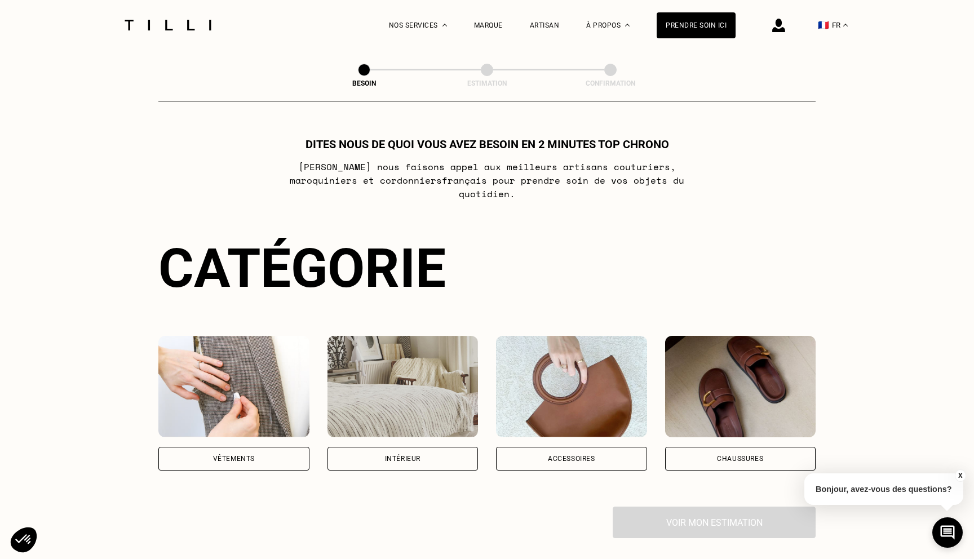
click at [284, 447] on div "Vêtements" at bounding box center [233, 459] width 151 height 24
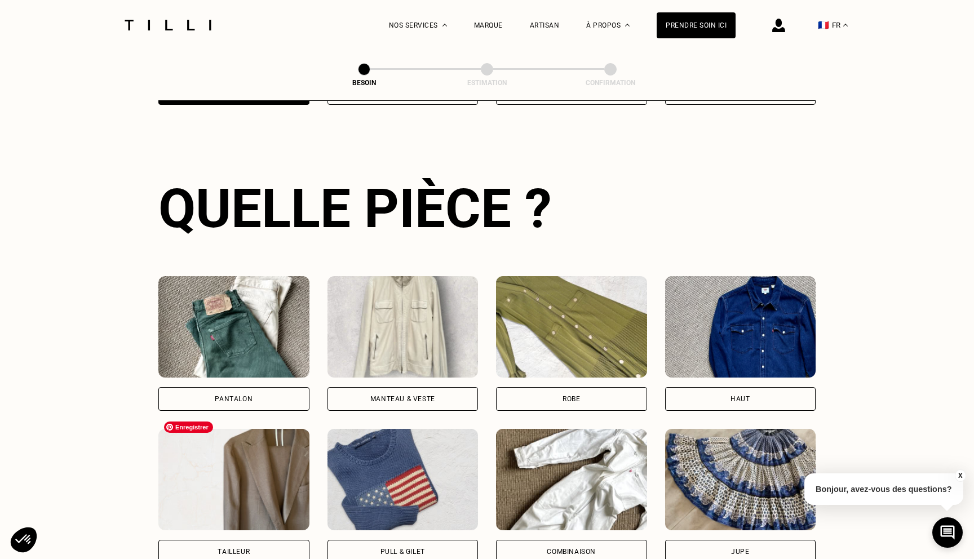
scroll to position [367, 0]
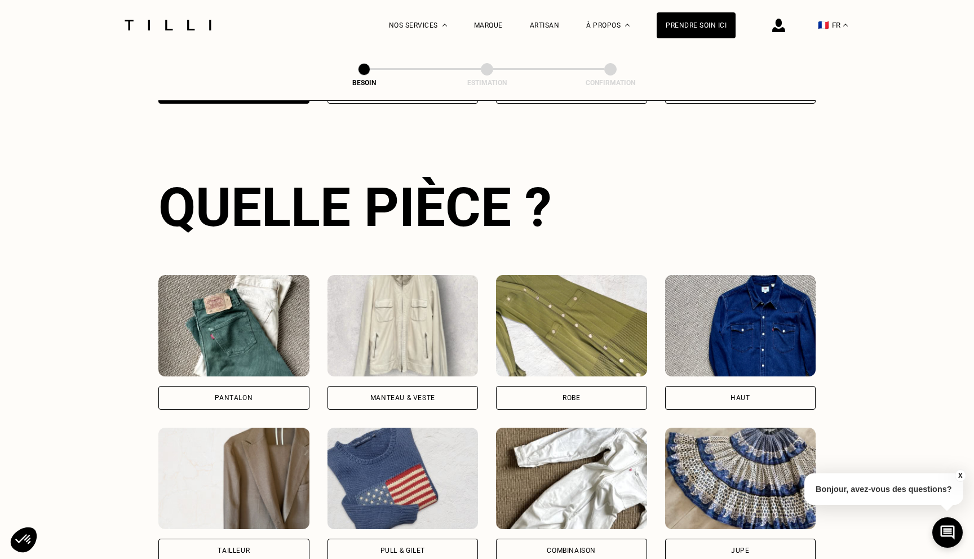
click at [225, 390] on div "Pantalon" at bounding box center [233, 398] width 151 height 24
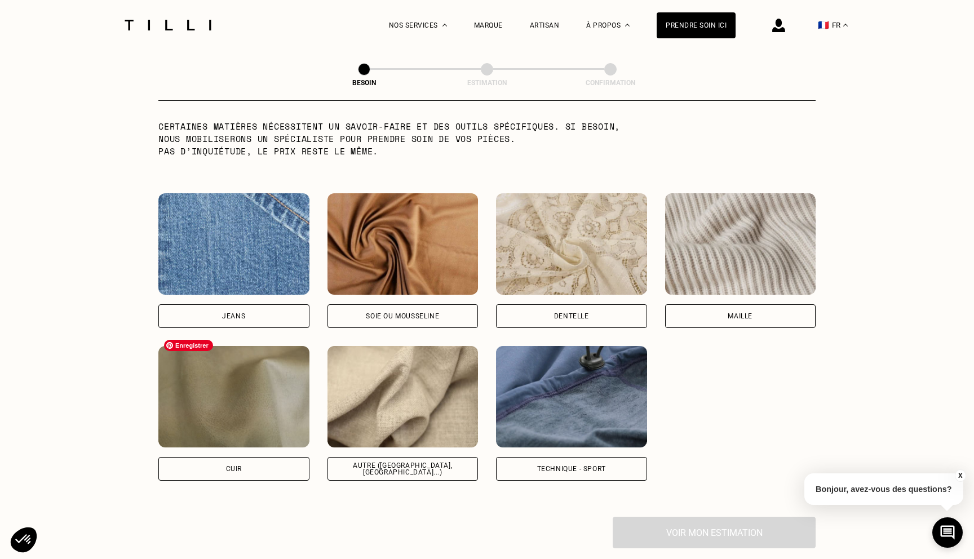
scroll to position [1142, 0]
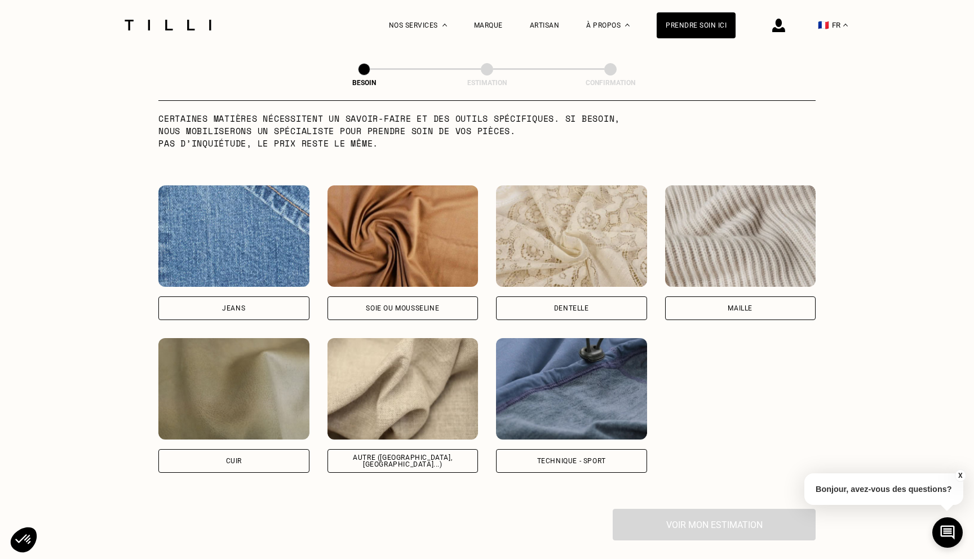
click at [732, 297] on div "Maille" at bounding box center [740, 309] width 151 height 24
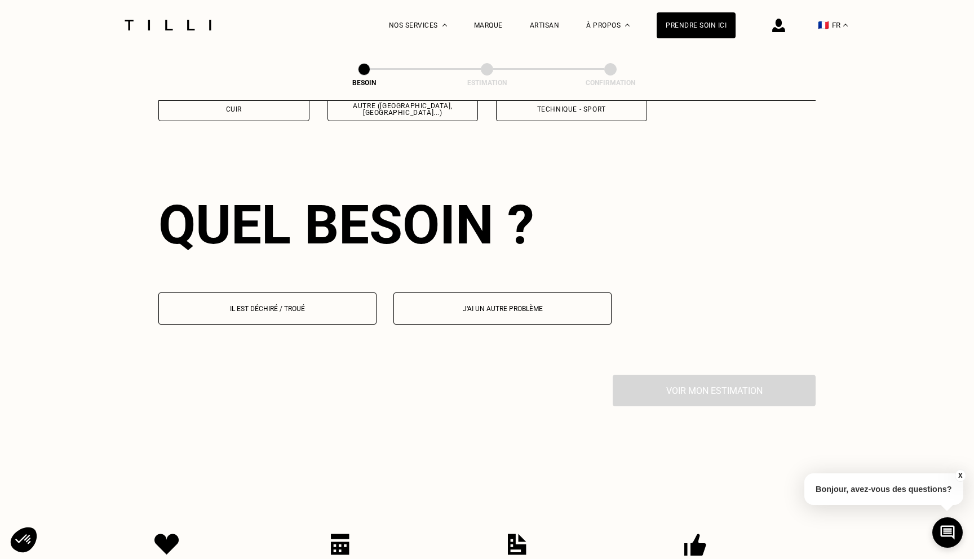
scroll to position [1512, 0]
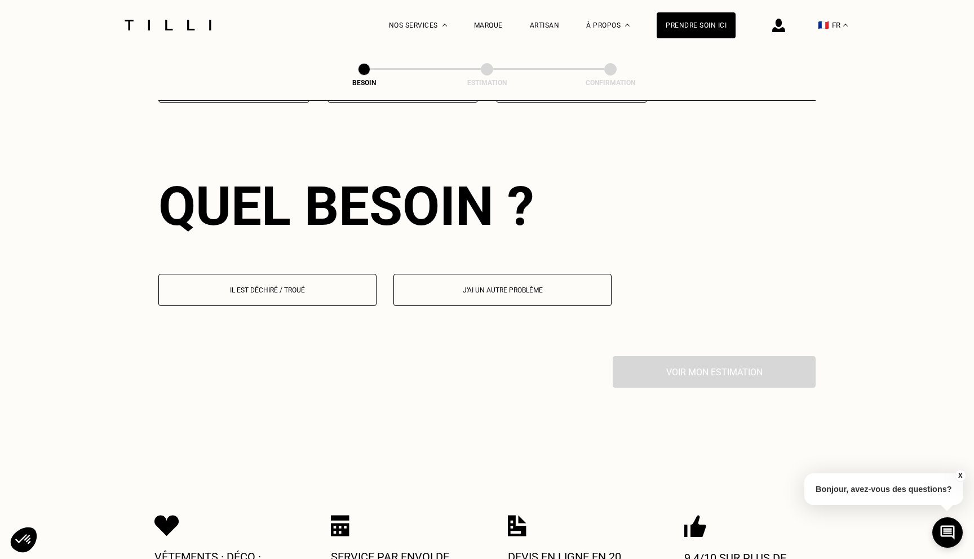
click at [478, 282] on button "J‘ai un autre problème" at bounding box center [503, 290] width 218 height 32
select select "FR"
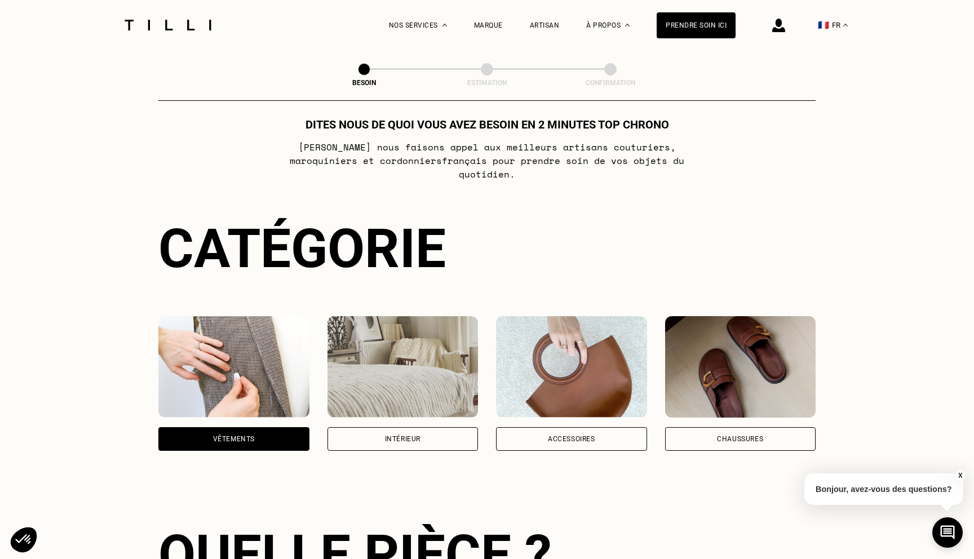
scroll to position [0, 0]
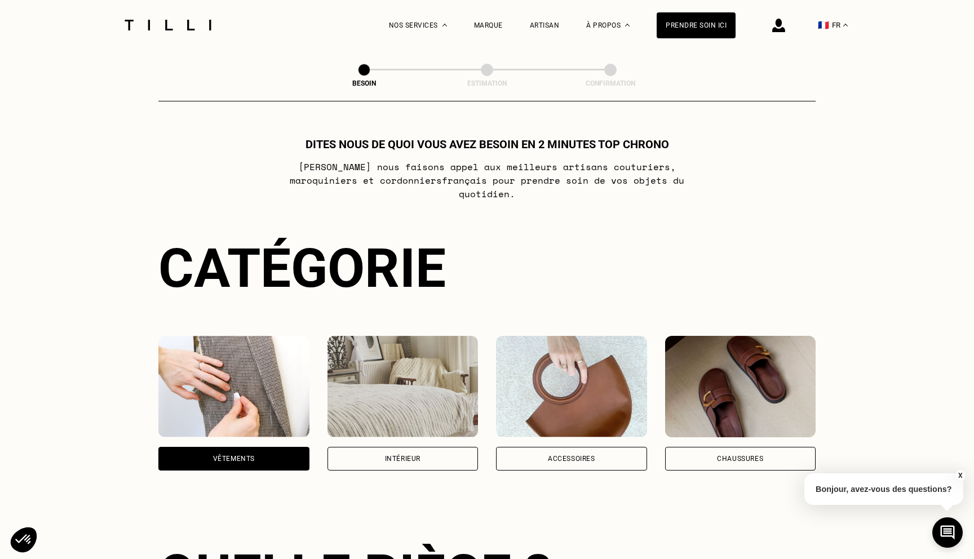
click at [163, 24] on img at bounding box center [168, 25] width 95 height 11
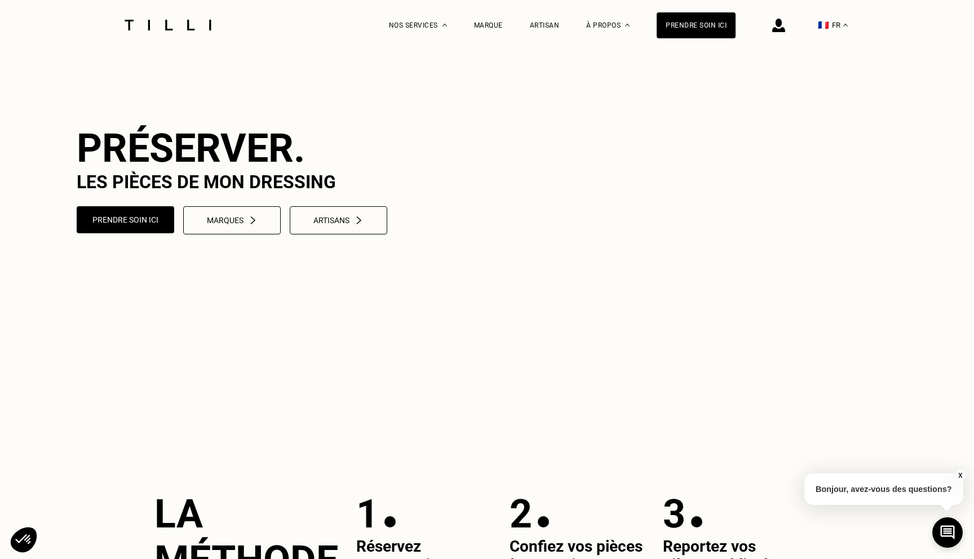
scroll to position [83, 0]
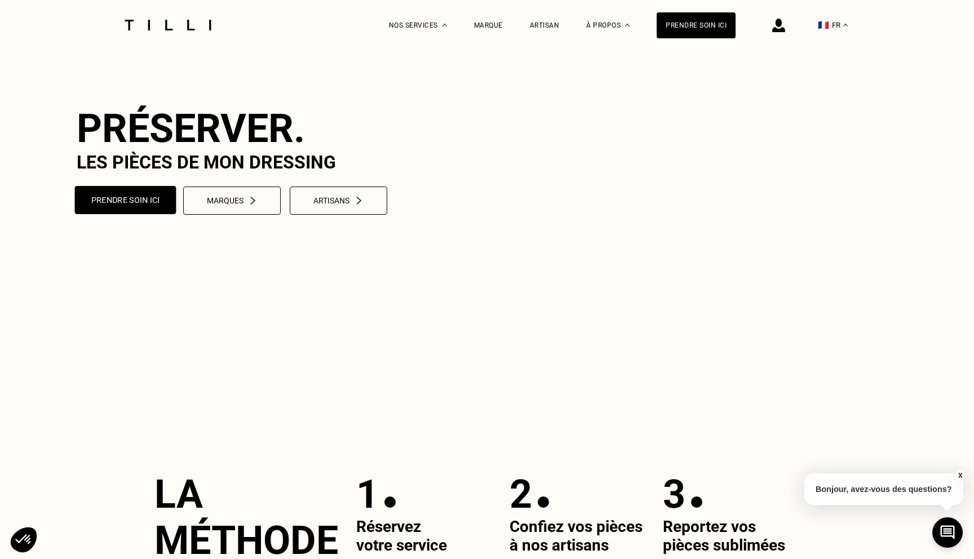
click at [131, 214] on button "Prendre soin ici" at bounding box center [125, 200] width 101 height 28
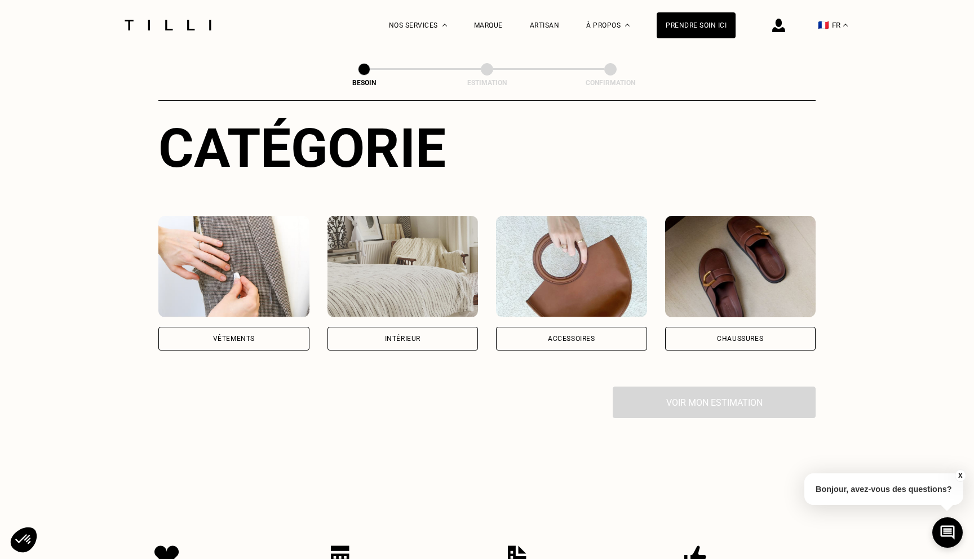
scroll to position [177, 0]
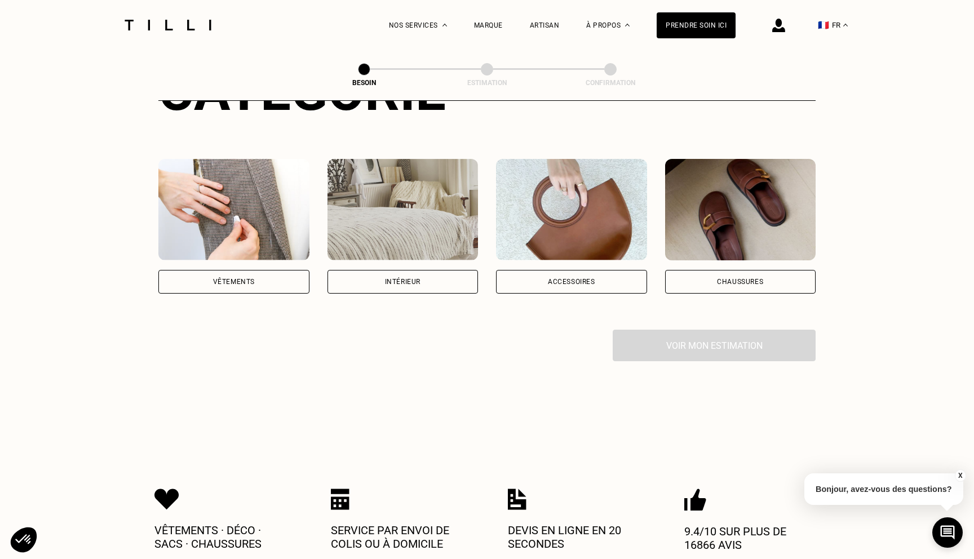
click at [224, 279] on div "Vêtements" at bounding box center [234, 282] width 42 height 7
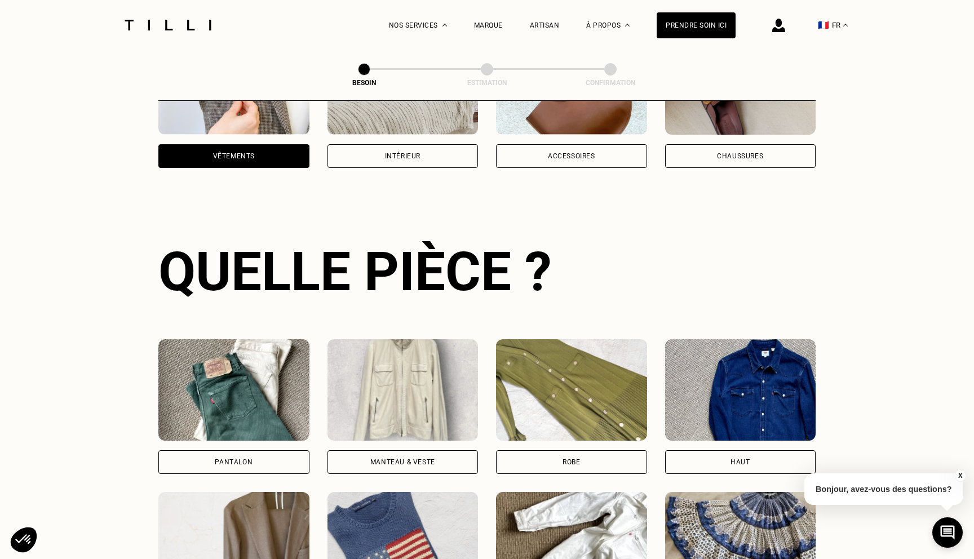
scroll to position [367, 0]
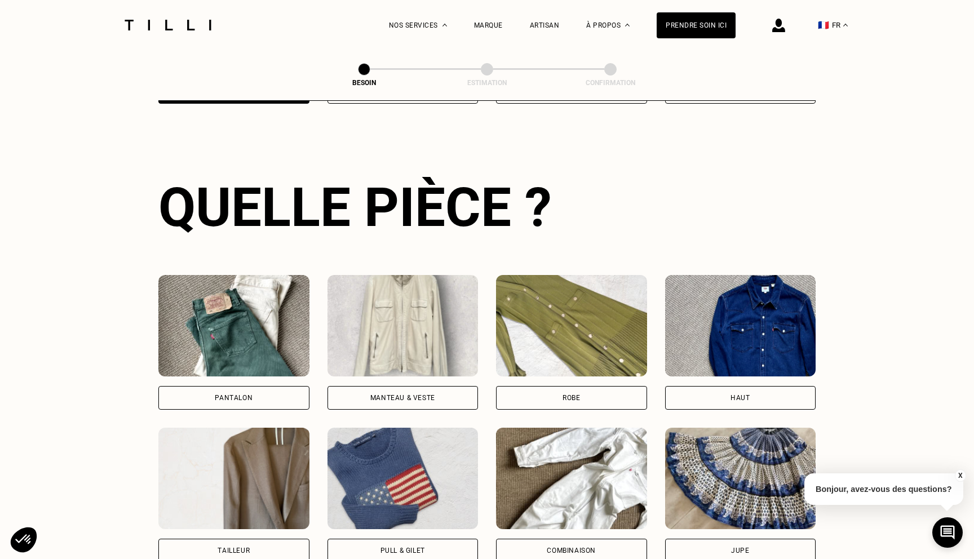
click at [224, 395] on div "Pantalon" at bounding box center [234, 398] width 38 height 7
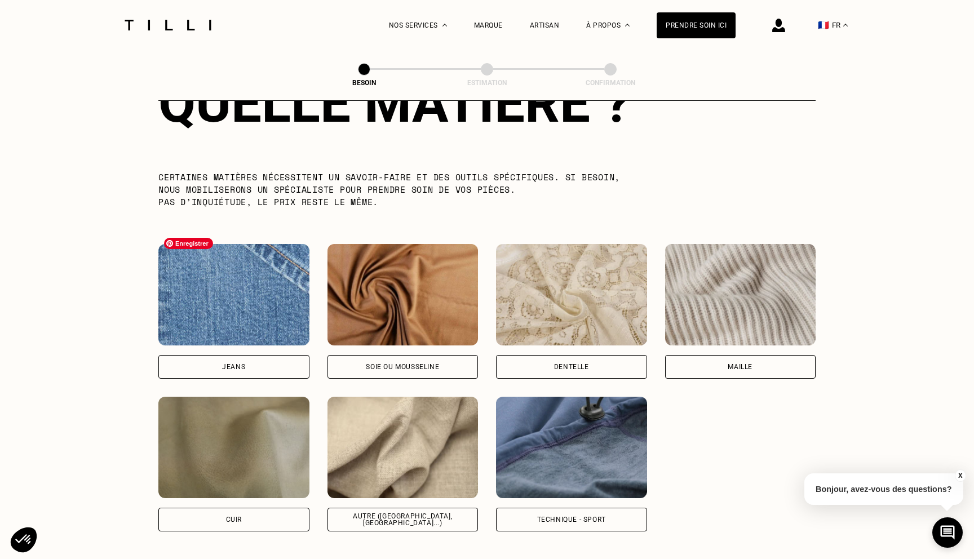
scroll to position [1118, 0]
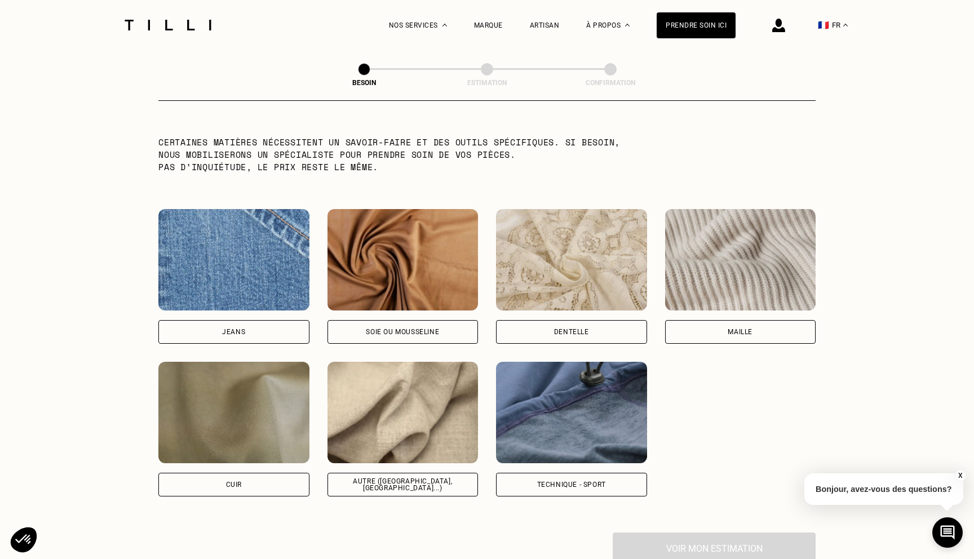
click at [748, 329] on div "Maille" at bounding box center [740, 332] width 25 height 7
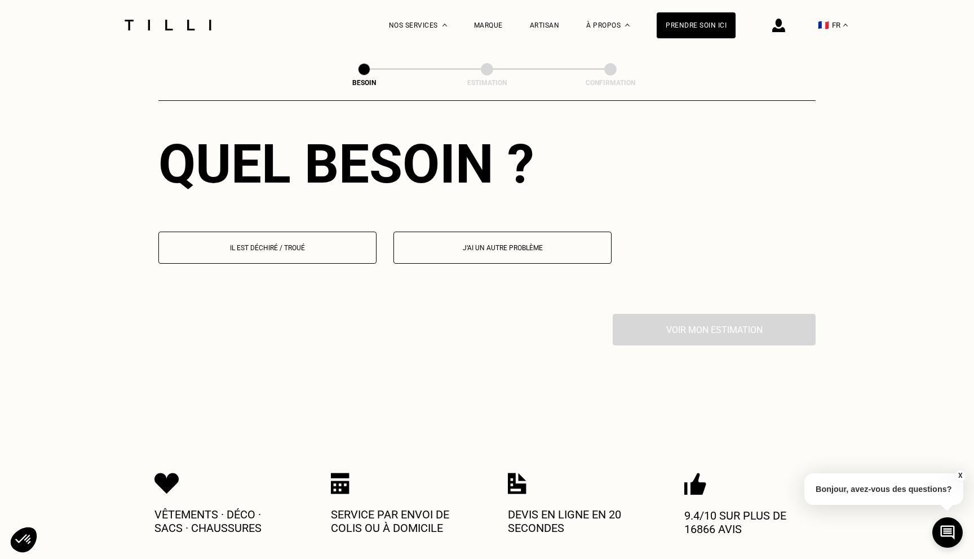
scroll to position [1544, 0]
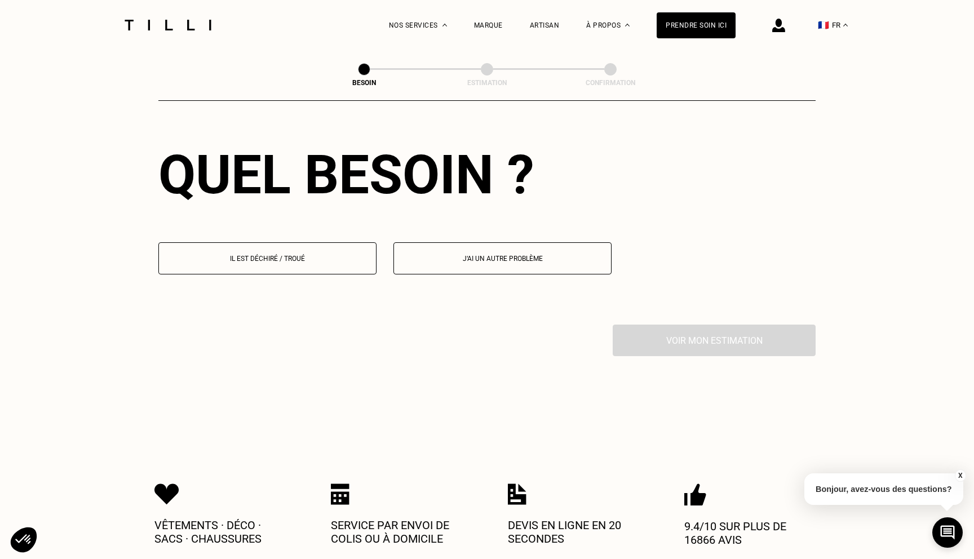
click at [505, 255] on p "J‘ai un autre problème" at bounding box center [503, 259] width 206 height 8
select select "FR"
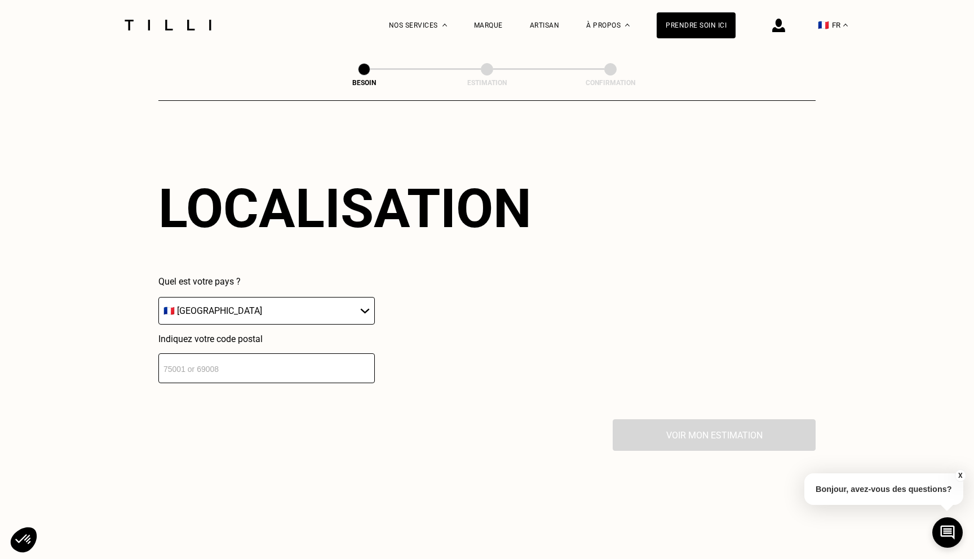
scroll to position [1730, 0]
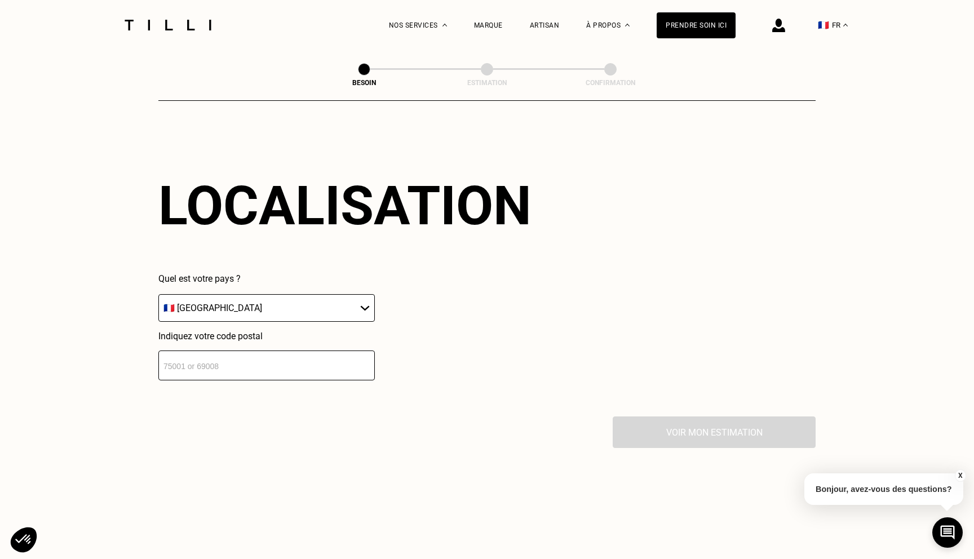
click at [266, 351] on input "number" at bounding box center [266, 366] width 216 height 30
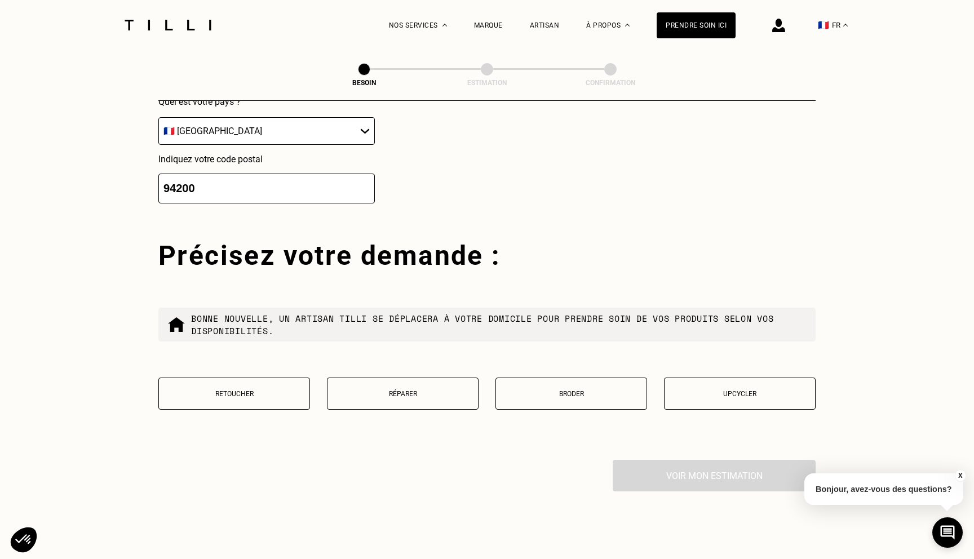
scroll to position [1832, 0]
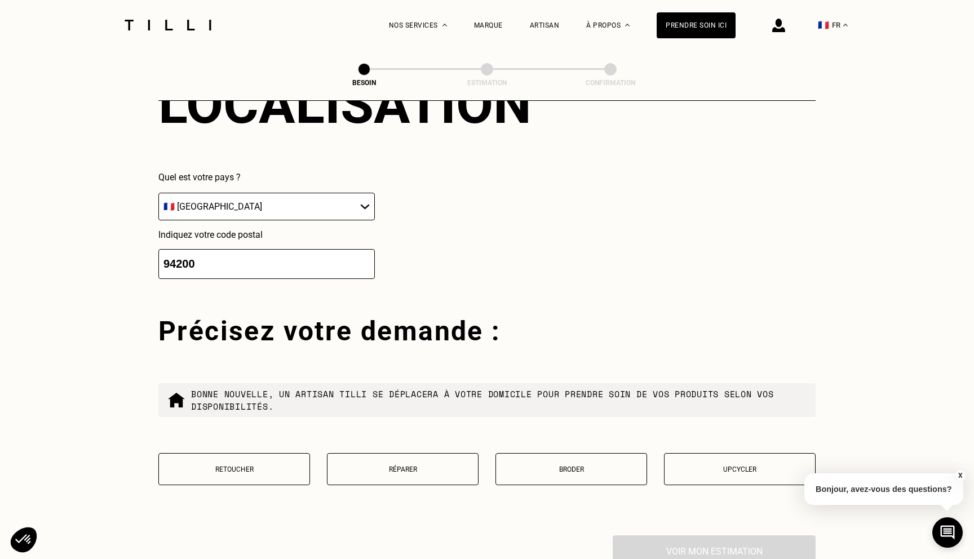
click at [181, 249] on input "94200" at bounding box center [266, 264] width 216 height 30
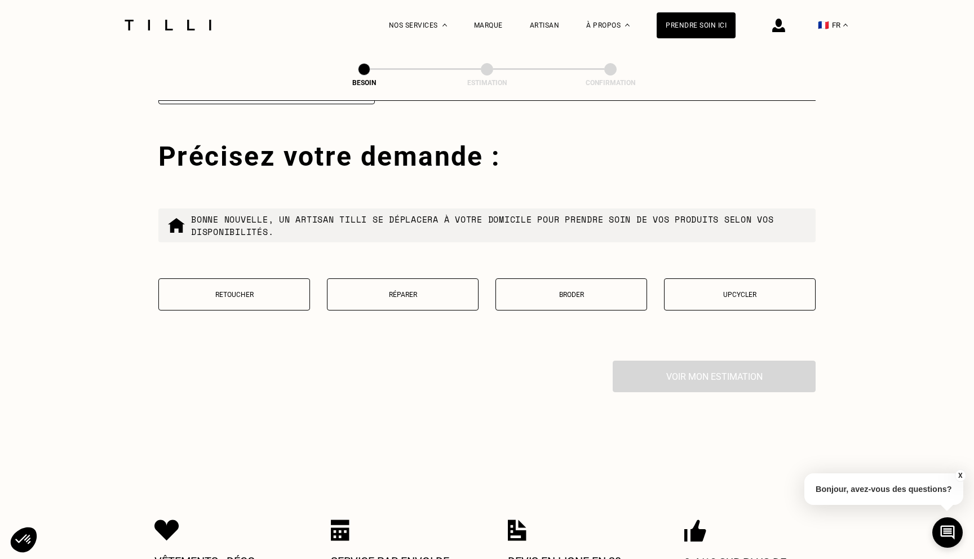
scroll to position [2010, 0]
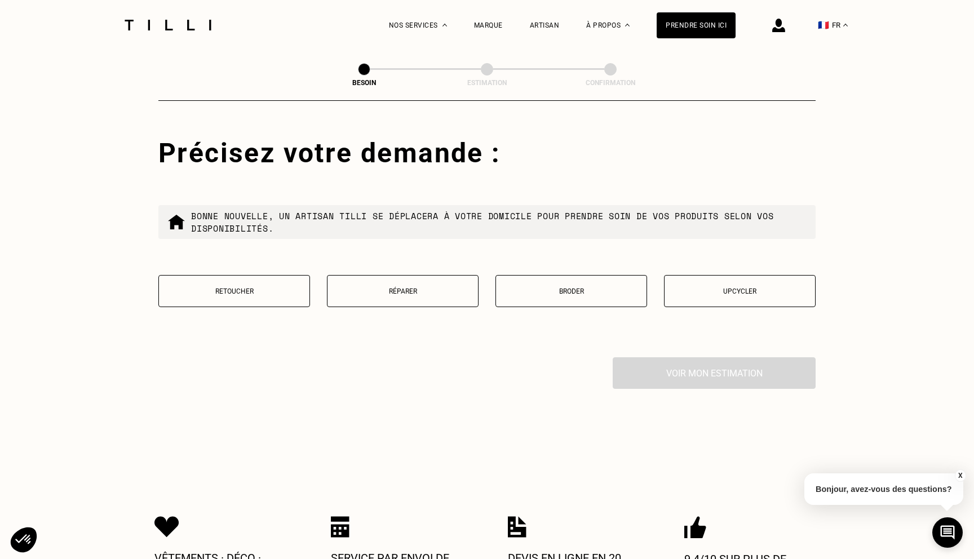
type input "75006"
click at [238, 275] on button "Retoucher" at bounding box center [234, 291] width 152 height 32
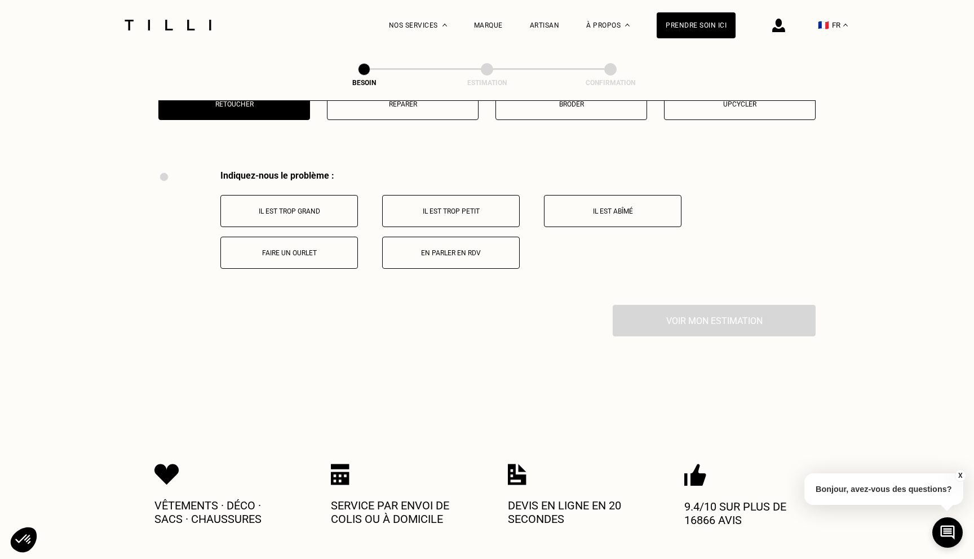
scroll to position [2229, 0]
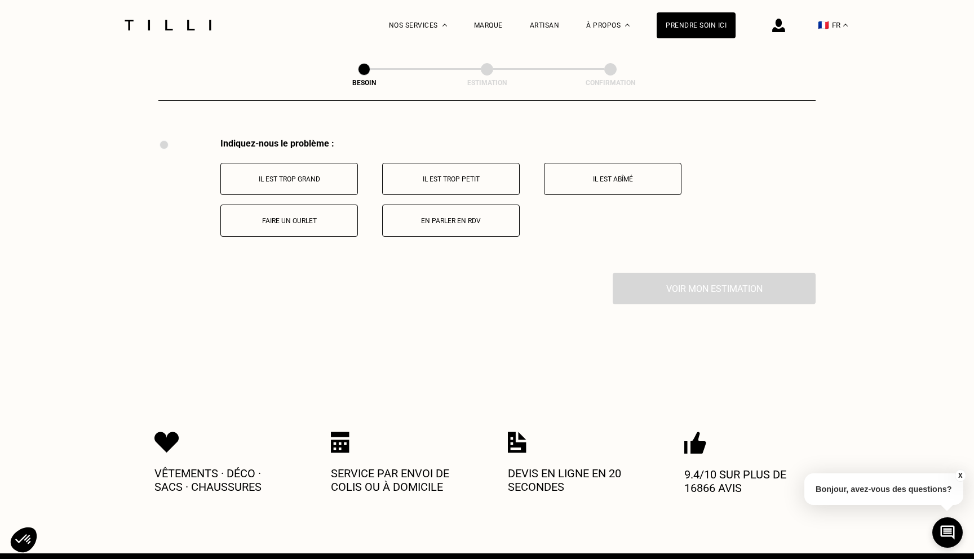
click at [295, 163] on button "Il est trop grand" at bounding box center [289, 179] width 138 height 32
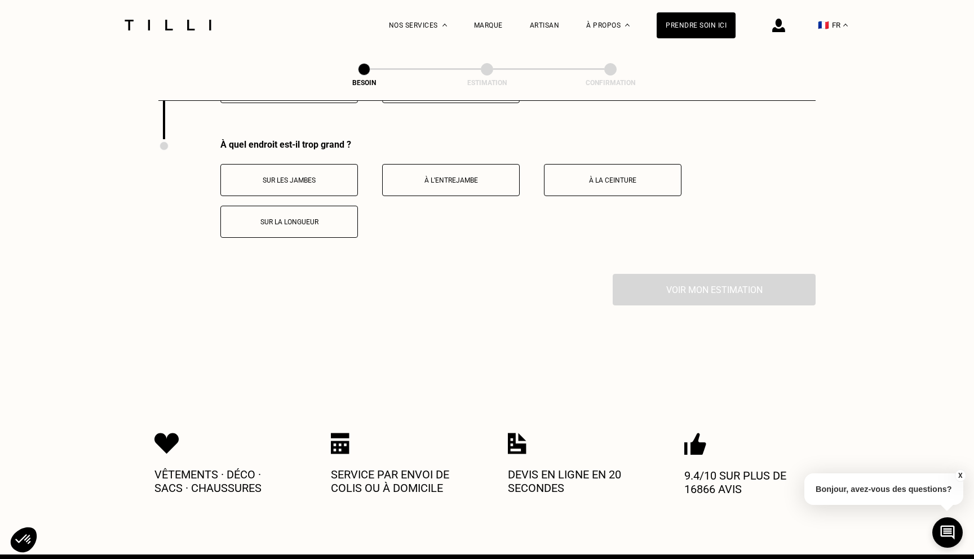
scroll to position [2364, 0]
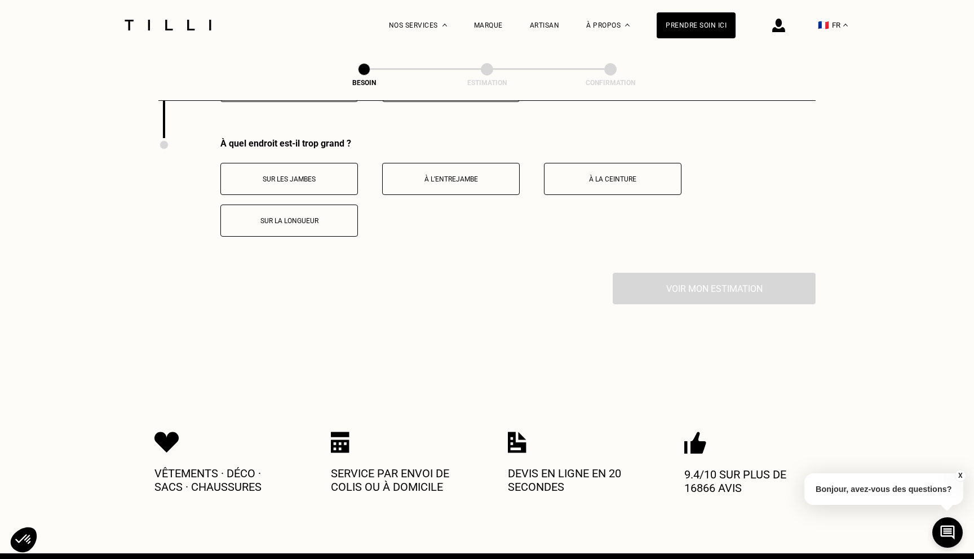
click at [633, 175] on p "À la ceinture" at bounding box center [612, 179] width 125 height 8
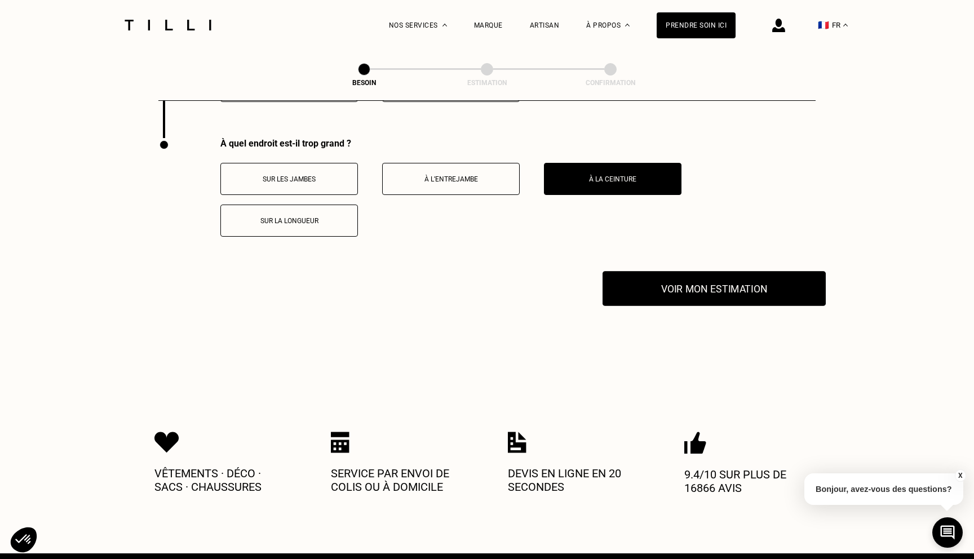
click at [690, 280] on button "Voir mon estimation" at bounding box center [714, 288] width 223 height 35
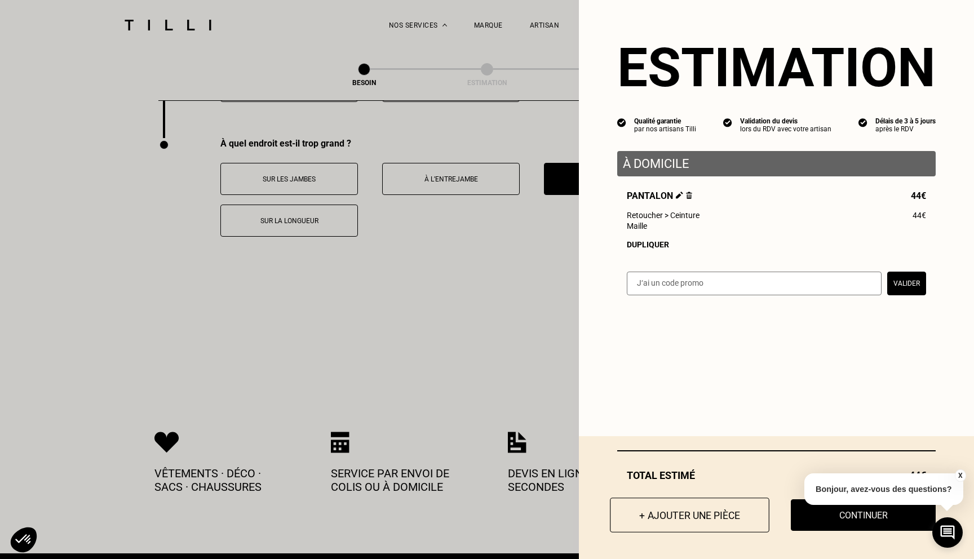
click at [693, 515] on button "+ Ajouter une pièce" at bounding box center [690, 515] width 160 height 35
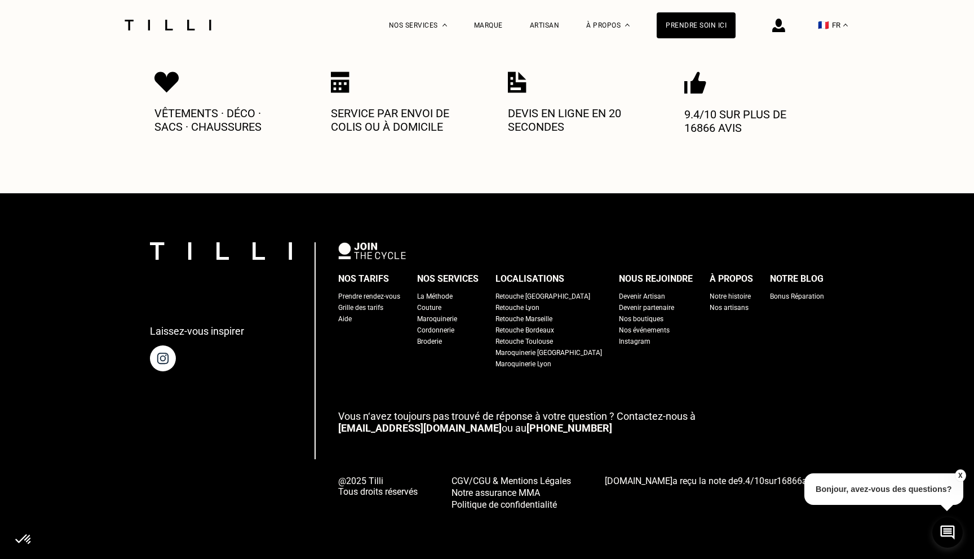
scroll to position [0, 0]
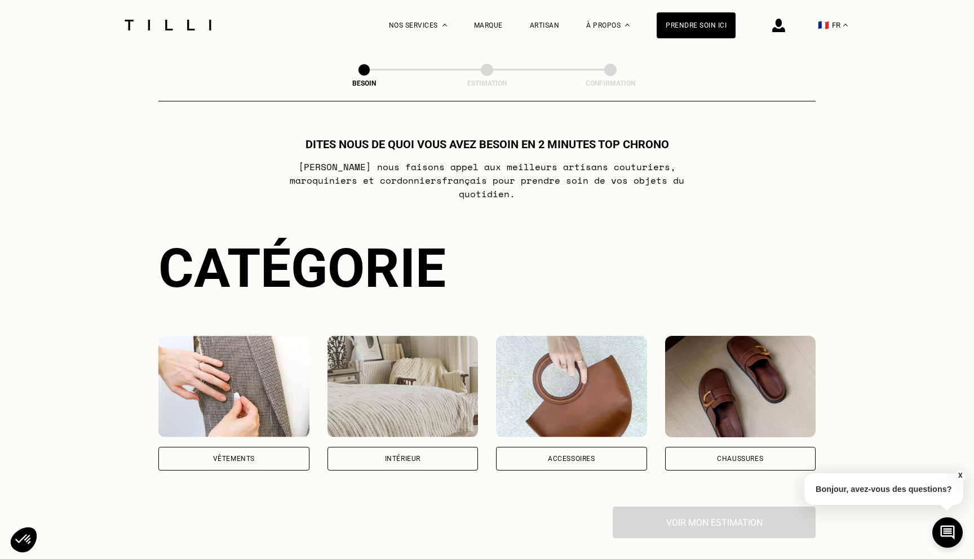
click at [223, 456] on div "Vêtements" at bounding box center [234, 459] width 42 height 7
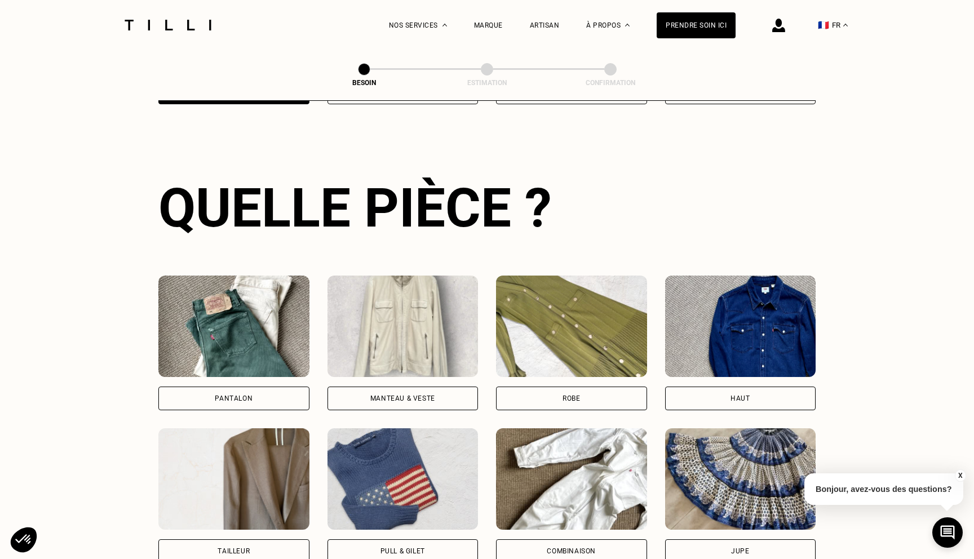
scroll to position [367, 0]
click at [245, 395] on div "Pantalon" at bounding box center [234, 398] width 38 height 7
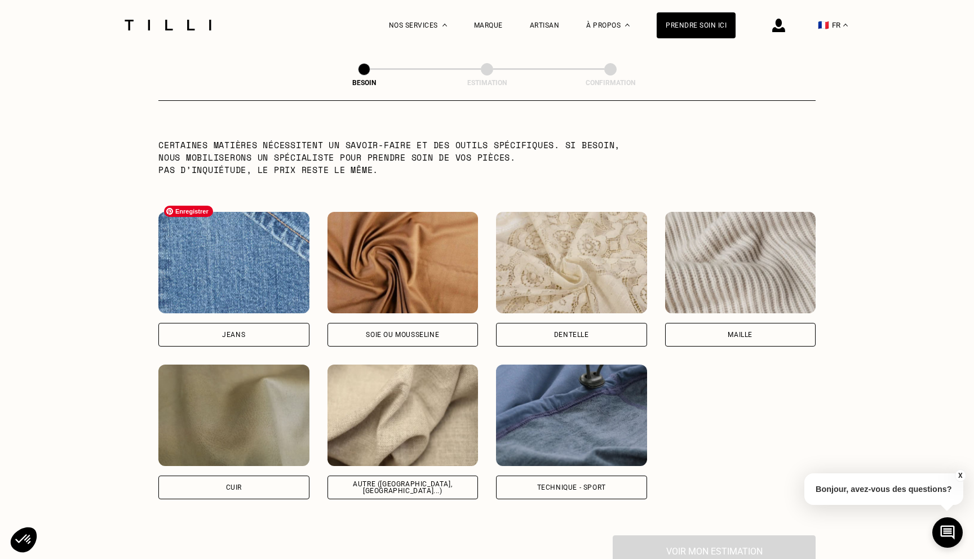
scroll to position [1116, 0]
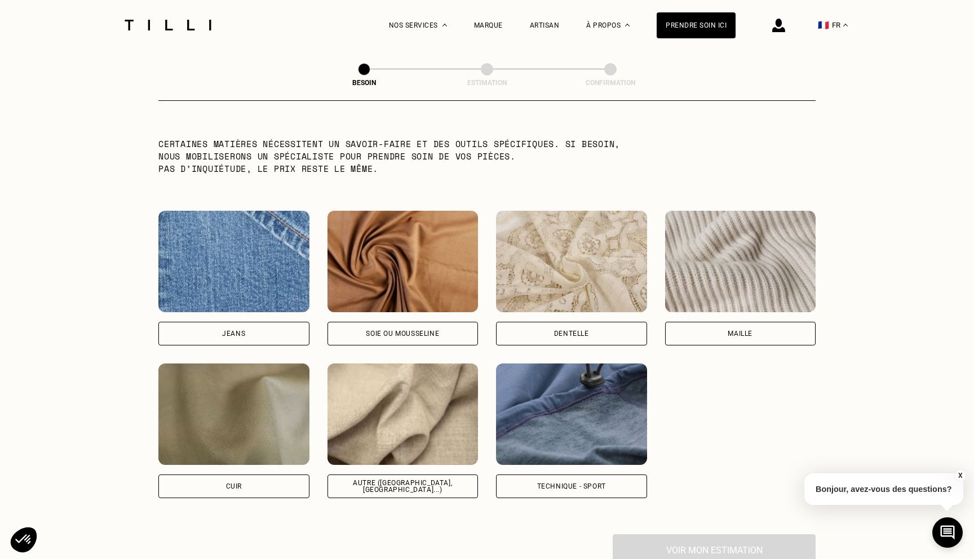
click at [391, 480] on div "Autre ([GEOGRAPHIC_DATA], [GEOGRAPHIC_DATA]...)" at bounding box center [403, 487] width 132 height 14
select select "FR"
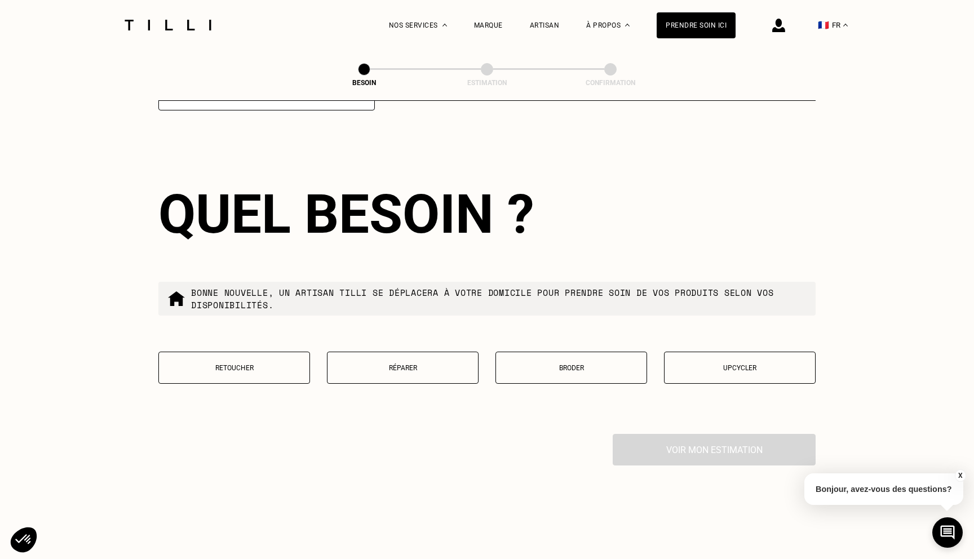
scroll to position [1795, 0]
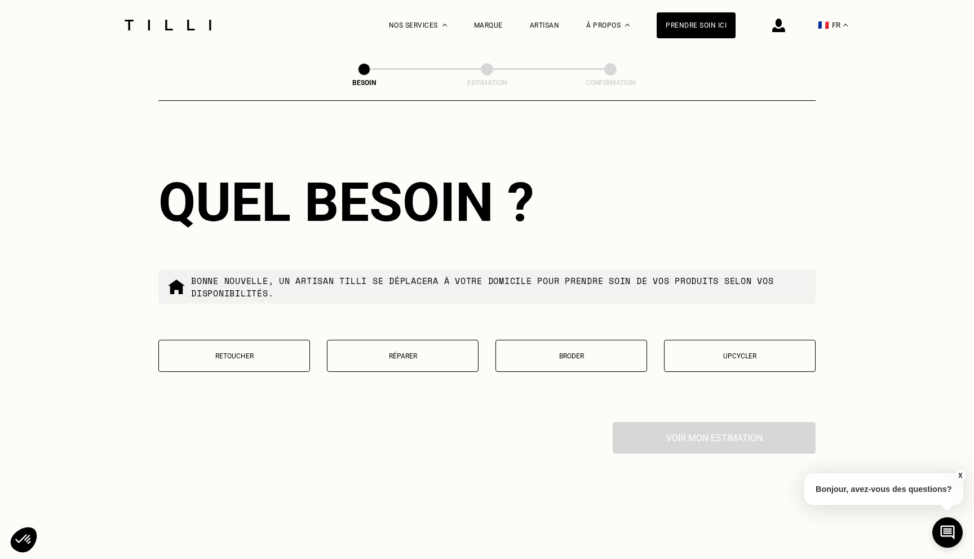
click at [253, 352] on p "Retoucher" at bounding box center [234, 356] width 139 height 8
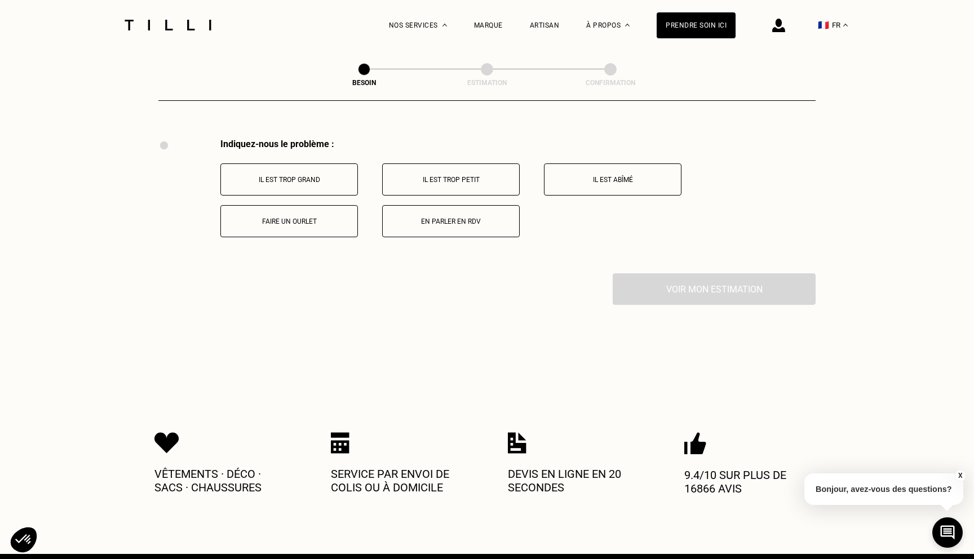
scroll to position [2079, 0]
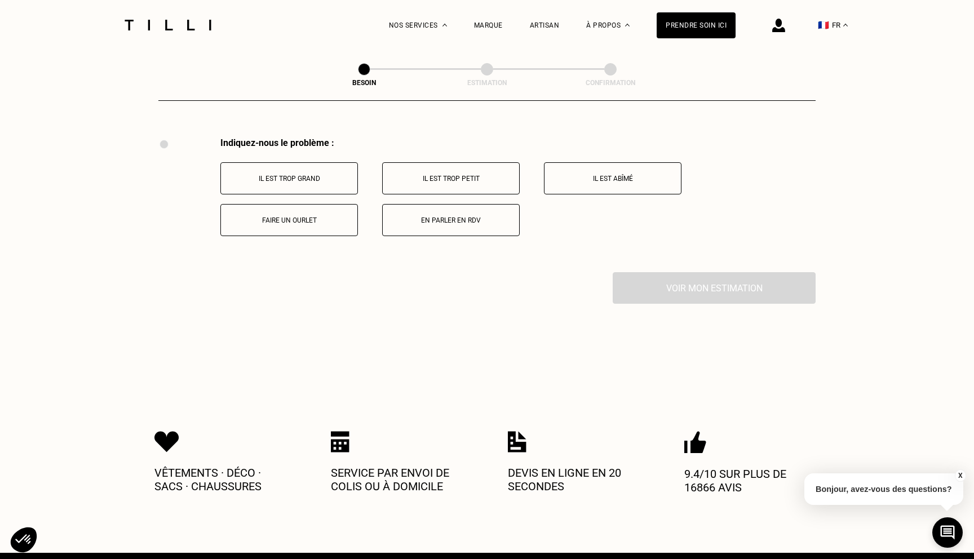
click at [302, 175] on p "Il est trop grand" at bounding box center [289, 179] width 125 height 8
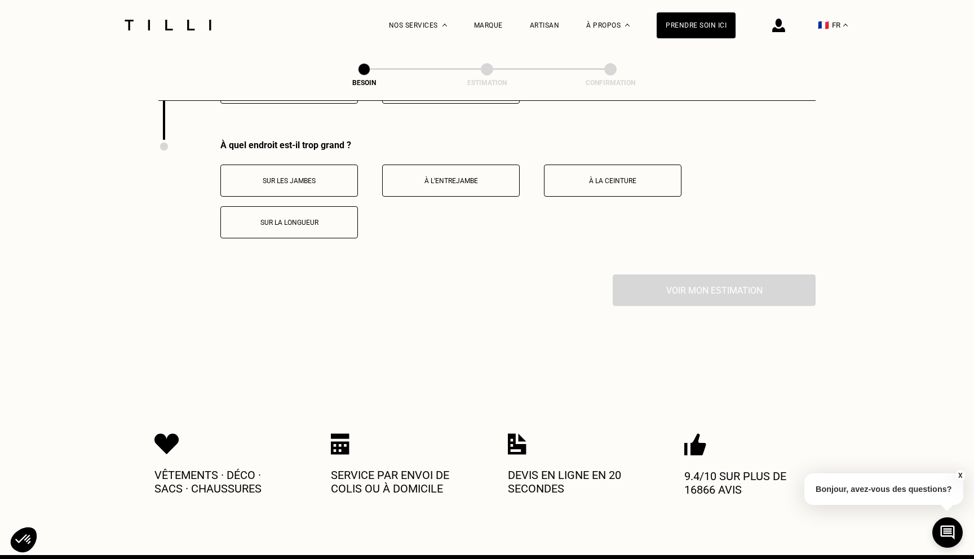
scroll to position [2214, 0]
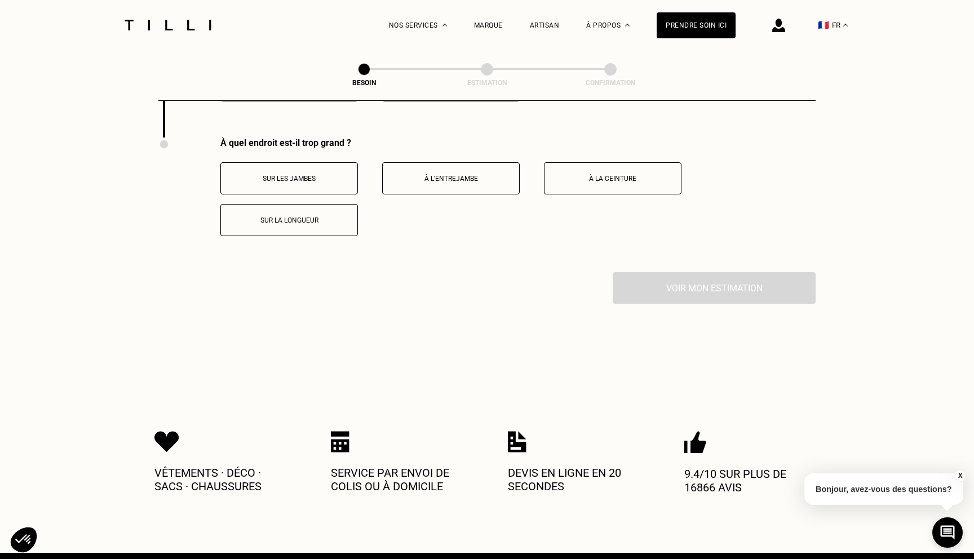
click at [302, 216] on p "Sur la longueur" at bounding box center [289, 220] width 125 height 8
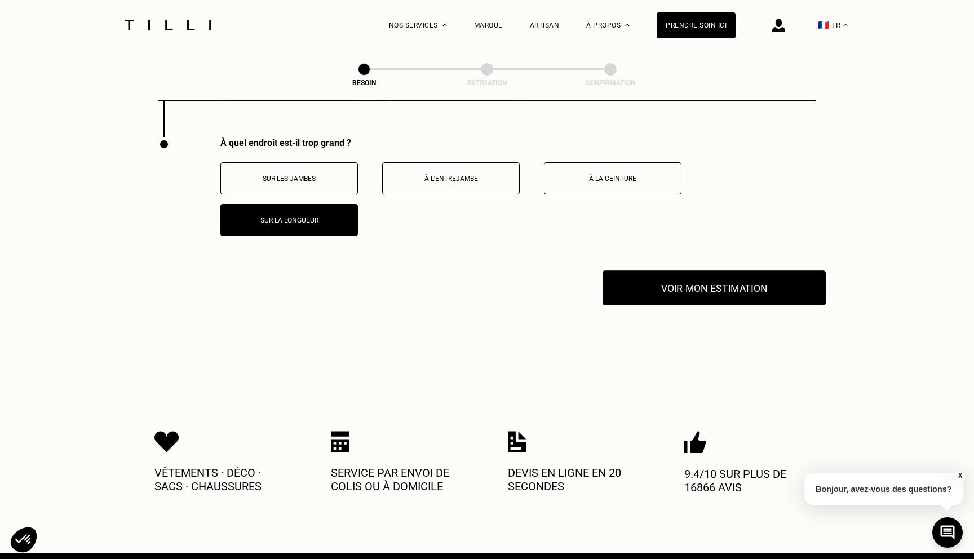
click at [699, 276] on button "Voir mon estimation" at bounding box center [714, 288] width 223 height 35
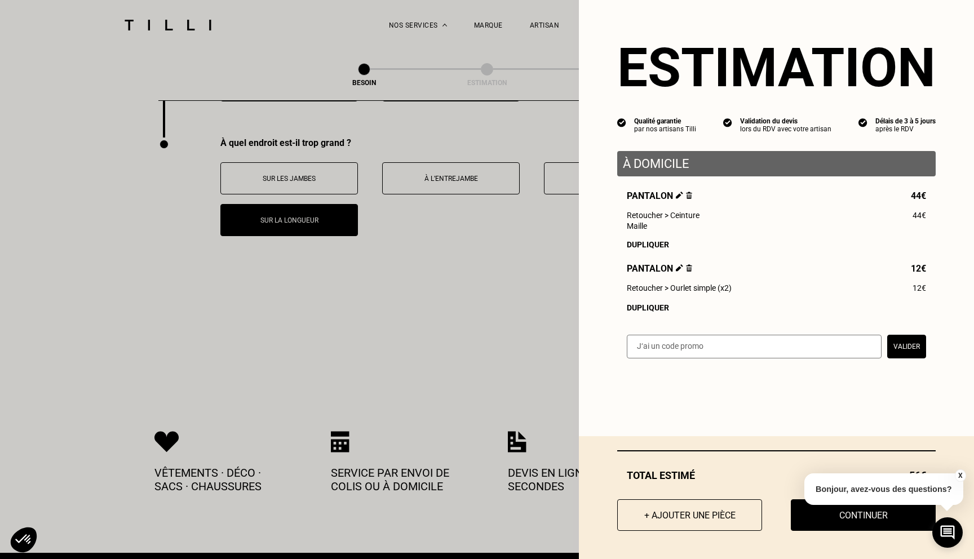
click at [960, 475] on button "X" at bounding box center [959, 476] width 11 height 12
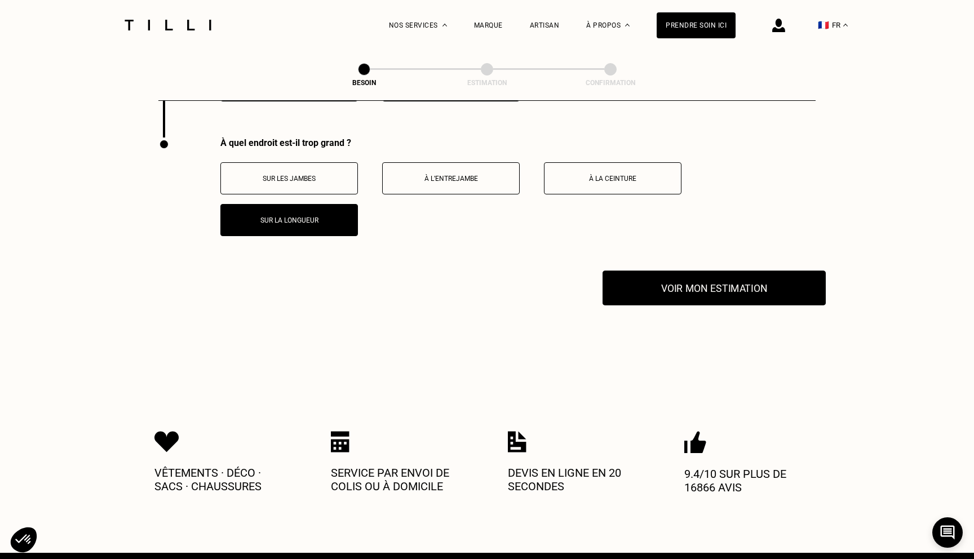
click at [755, 280] on button "Voir mon estimation" at bounding box center [714, 288] width 223 height 35
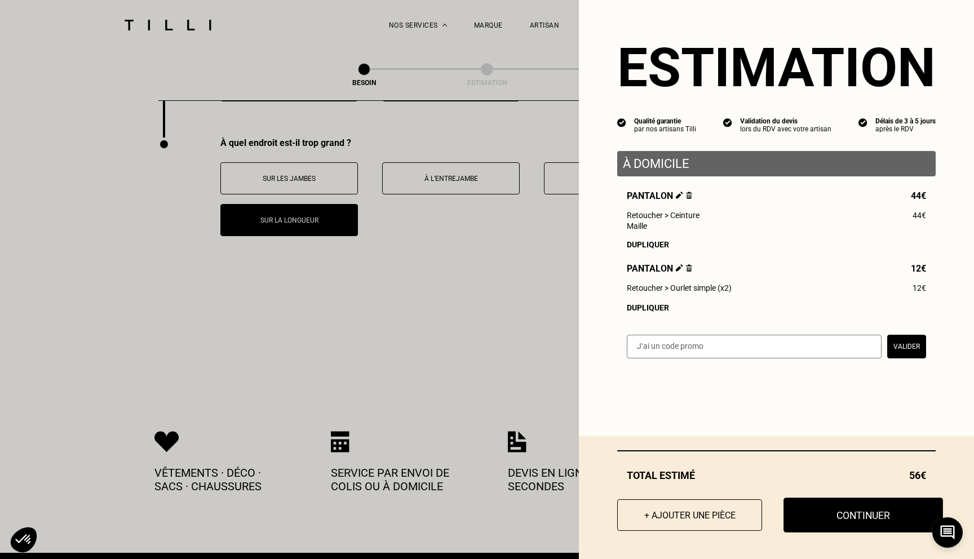
click at [838, 506] on button "Continuer" at bounding box center [864, 515] width 160 height 35
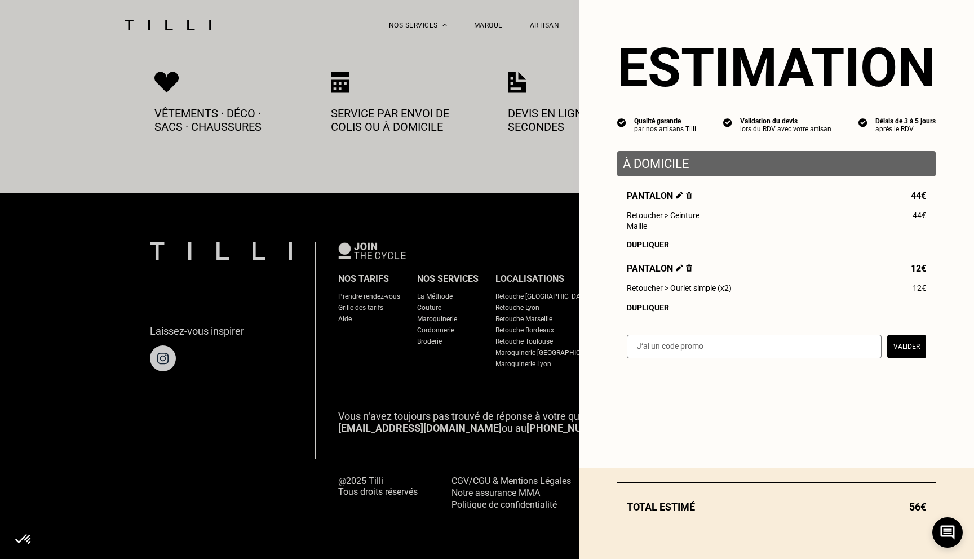
scroll to position [580, 0]
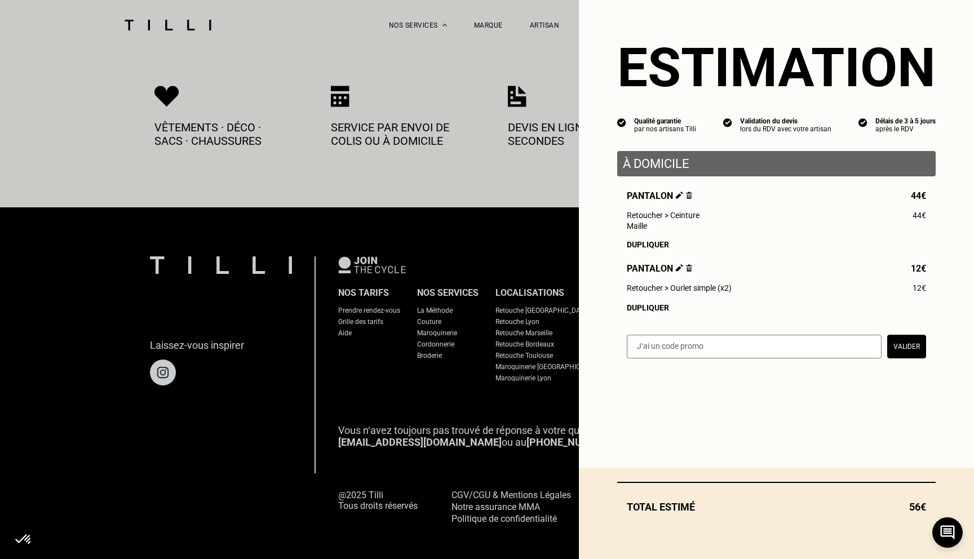
select select "FR"
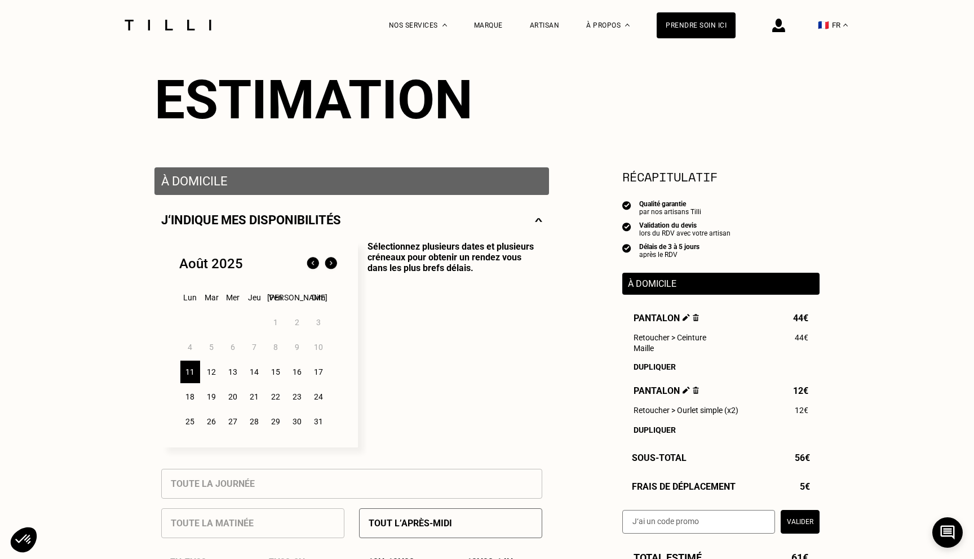
scroll to position [107, 0]
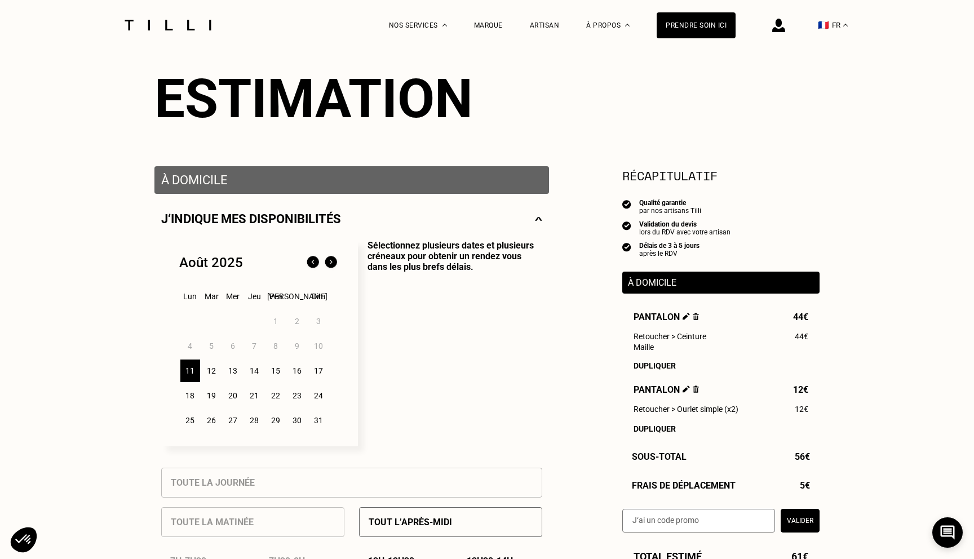
click at [230, 373] on div "13" at bounding box center [233, 371] width 20 height 23
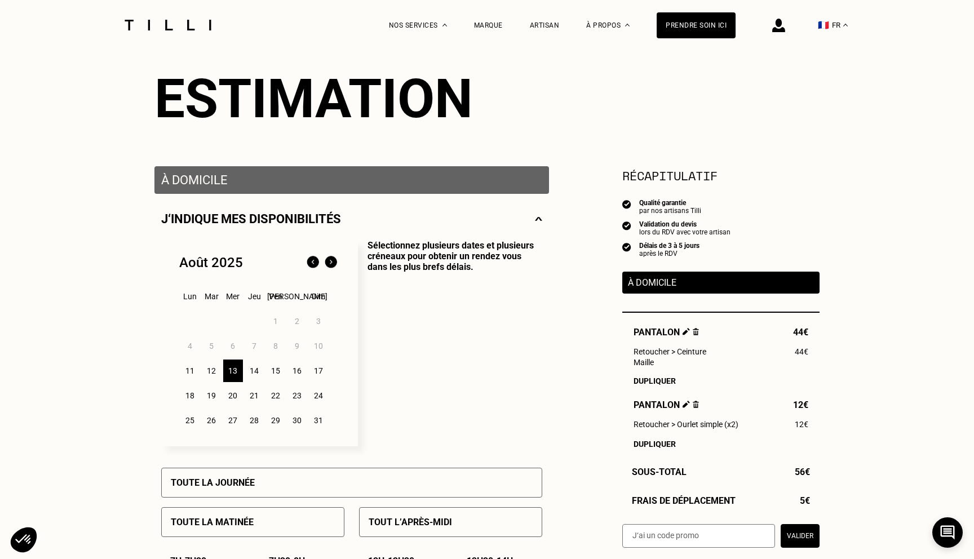
click at [253, 370] on div "14" at bounding box center [255, 371] width 20 height 23
click at [231, 371] on div "13" at bounding box center [233, 371] width 20 height 23
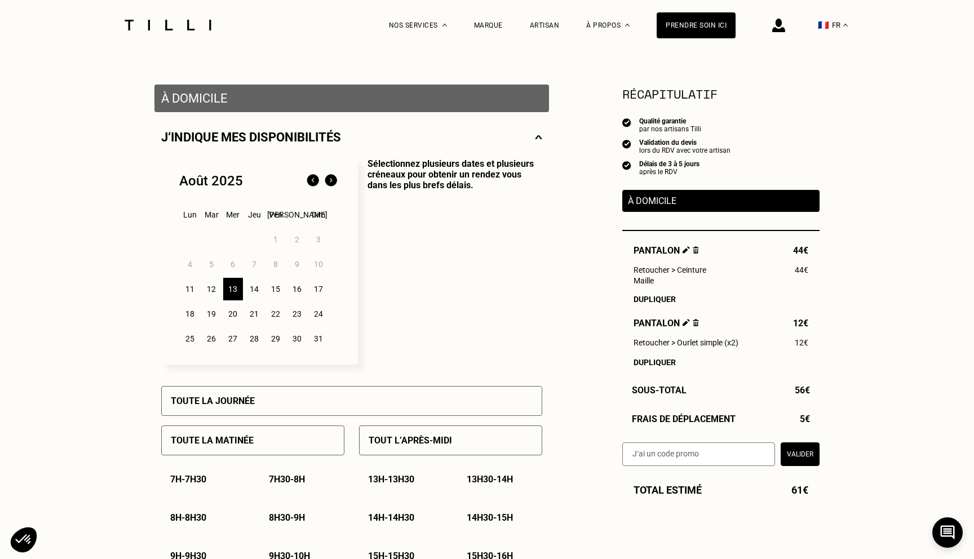
scroll to position [319, 0]
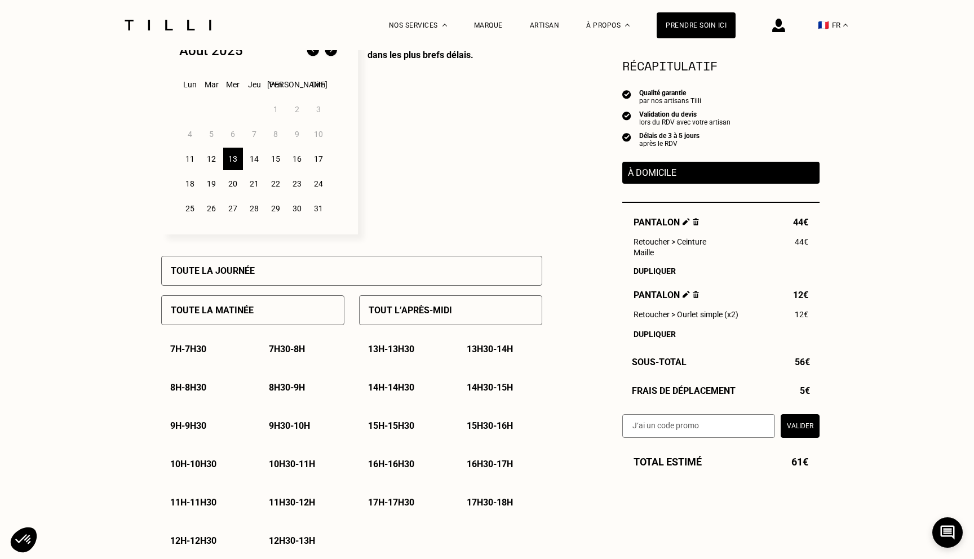
click at [184, 427] on p "9h - 9h30" at bounding box center [188, 426] width 36 height 11
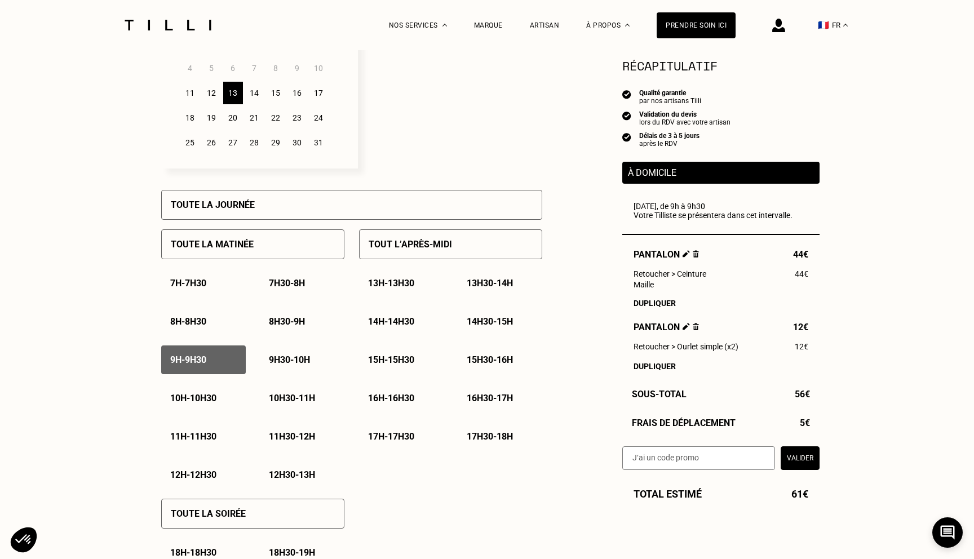
scroll to position [386, 0]
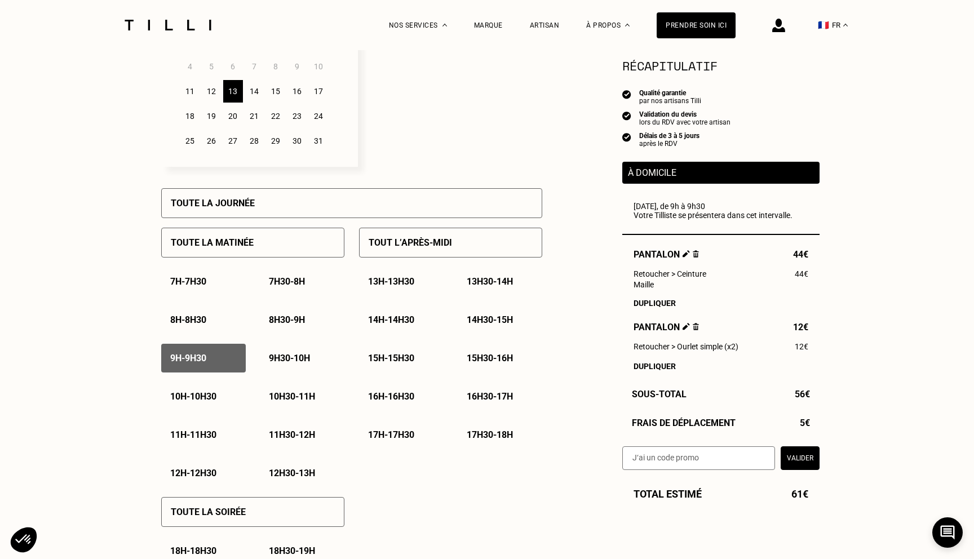
click at [215, 434] on p "11h - 11h30" at bounding box center [193, 435] width 46 height 11
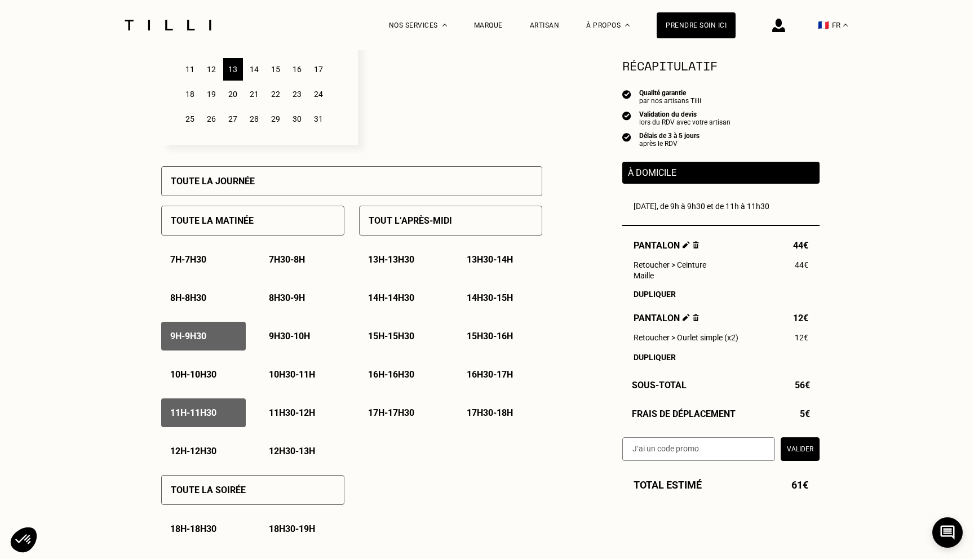
scroll to position [412, 0]
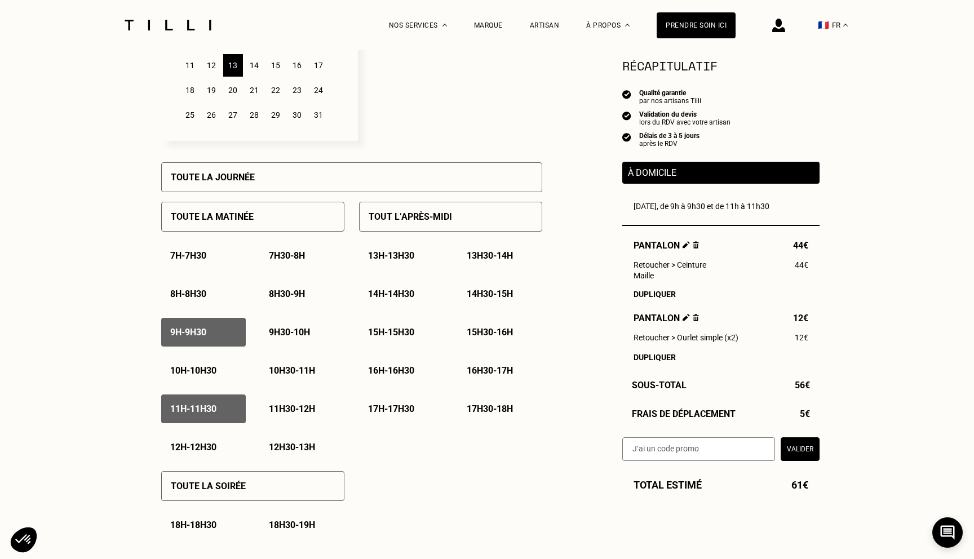
click at [399, 254] on p "13h - 13h30" at bounding box center [391, 255] width 46 height 11
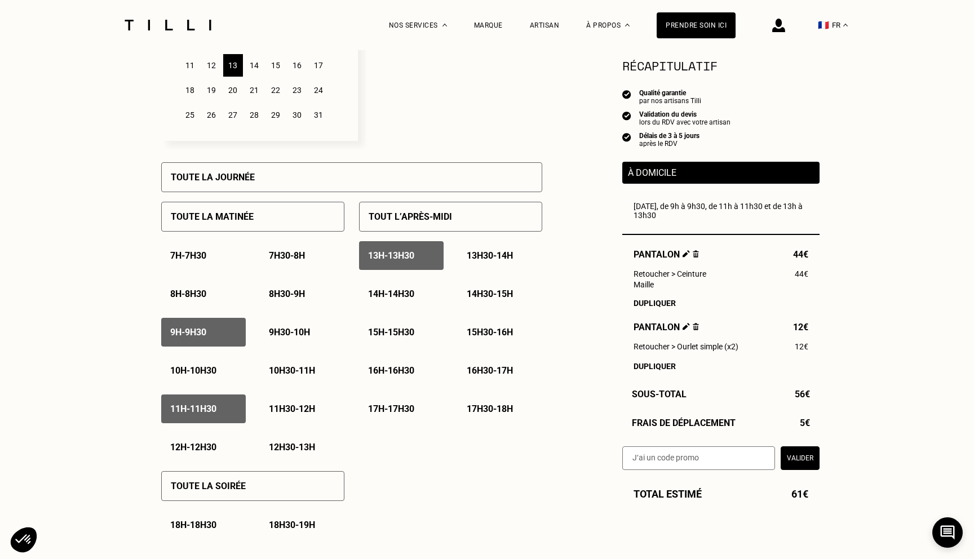
click at [293, 413] on p "11h30 - 12h" at bounding box center [292, 409] width 46 height 11
click at [475, 251] on div "13h30 - 14h" at bounding box center [500, 255] width 85 height 29
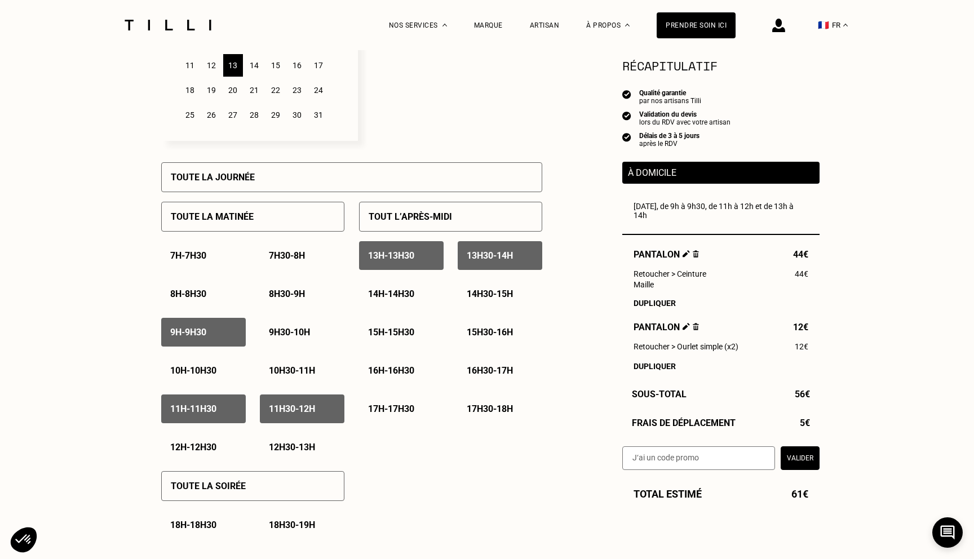
click at [478, 287] on div "14h30 - 15h" at bounding box center [500, 294] width 85 height 29
click at [401, 295] on p "14h - 14h30" at bounding box center [391, 294] width 46 height 11
click at [389, 331] on p "15h - 15h30" at bounding box center [391, 332] width 46 height 11
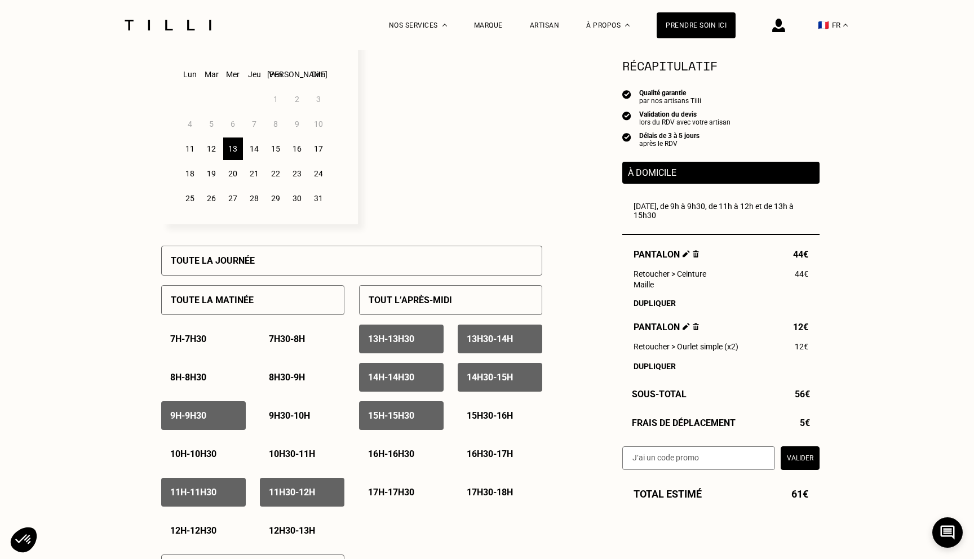
scroll to position [334, 0]
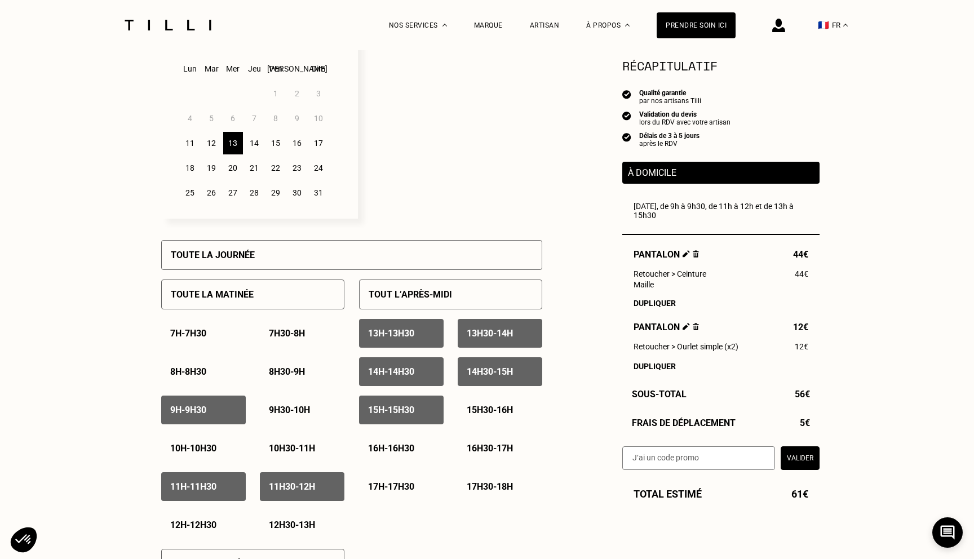
click at [256, 143] on div "14" at bounding box center [255, 143] width 20 height 23
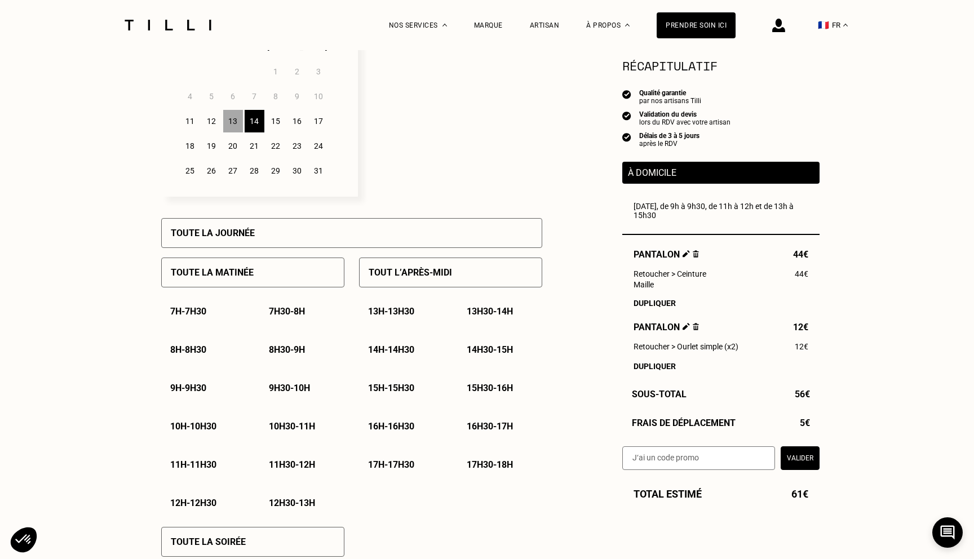
scroll to position [365, 0]
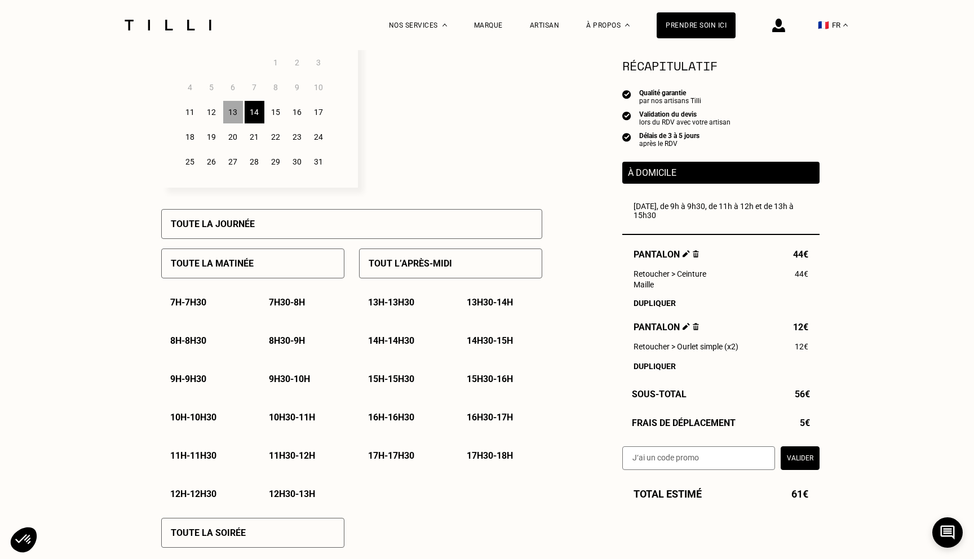
click at [277, 378] on p "9h30 - 10h" at bounding box center [289, 379] width 41 height 11
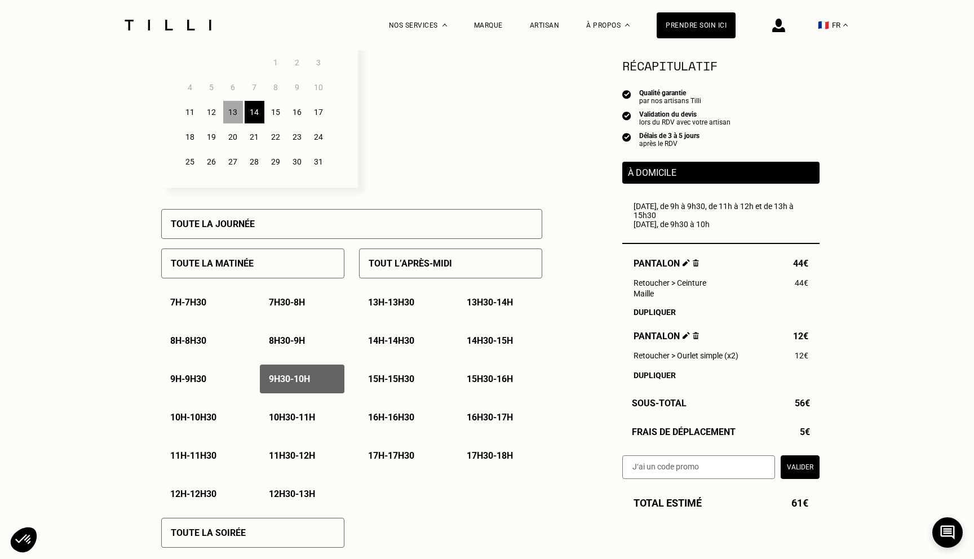
click at [196, 454] on p "11h - 11h30" at bounding box center [193, 455] width 46 height 11
click at [276, 450] on div "11h30 - 12h" at bounding box center [302, 455] width 85 height 29
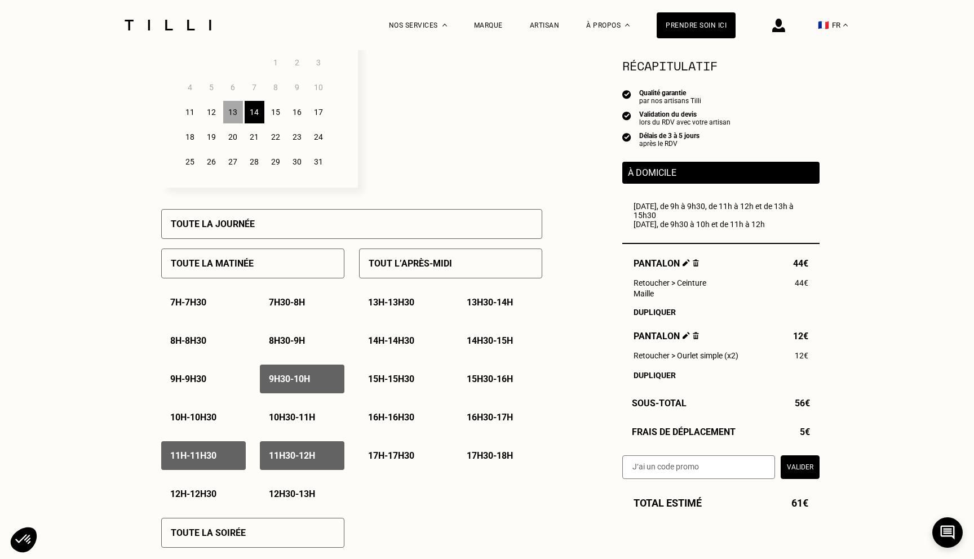
click at [212, 488] on div "12h - 12h30" at bounding box center [203, 494] width 85 height 29
click at [284, 496] on p "12h30 - 13h" at bounding box center [292, 494] width 46 height 11
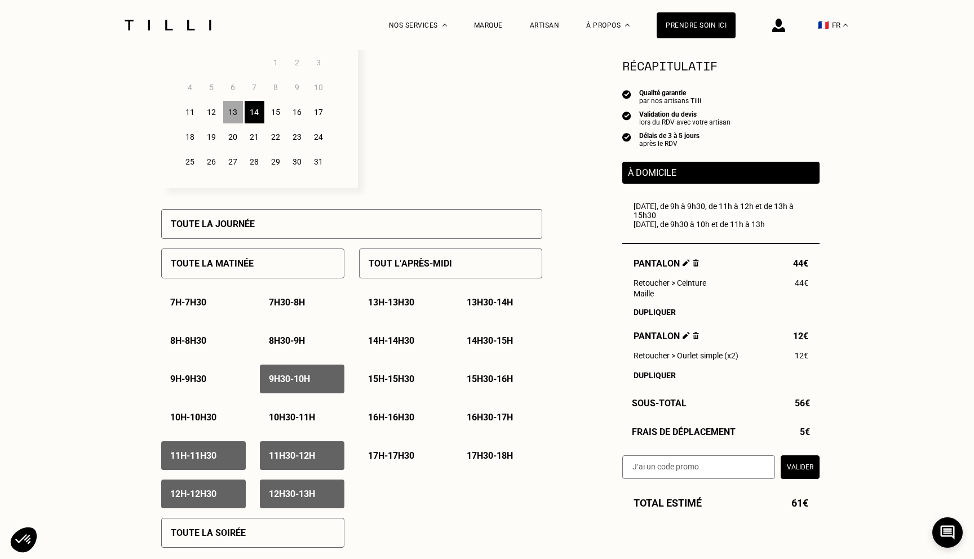
click at [414, 301] on p "13h - 13h30" at bounding box center [391, 302] width 46 height 11
click at [485, 303] on p "13h30 - 14h" at bounding box center [490, 302] width 46 height 11
click at [378, 382] on p "15h - 15h30" at bounding box center [391, 379] width 46 height 11
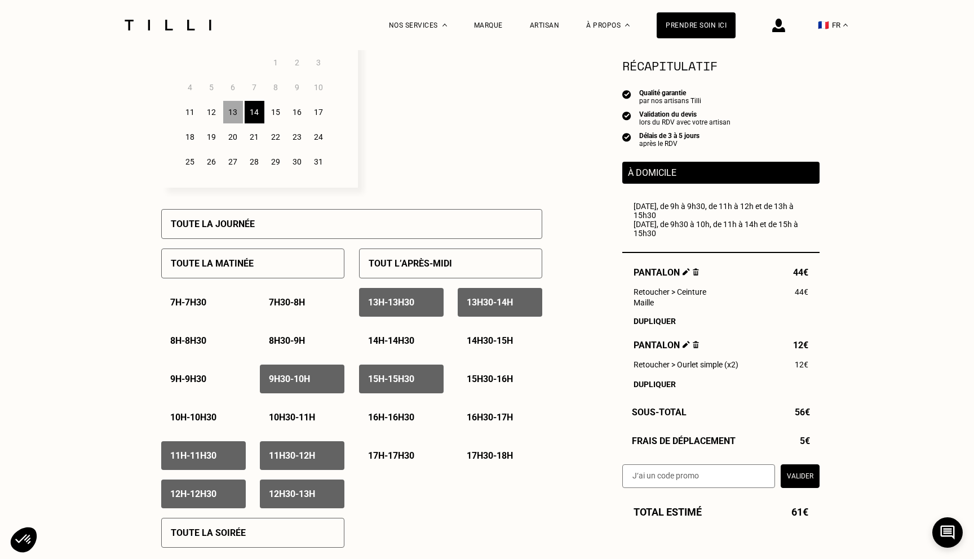
click at [482, 380] on p "15h30 - 16h" at bounding box center [490, 379] width 46 height 11
click at [408, 417] on p "16h - 16h30" at bounding box center [391, 417] width 46 height 11
click at [492, 418] on p "16h30 - 17h" at bounding box center [490, 417] width 46 height 11
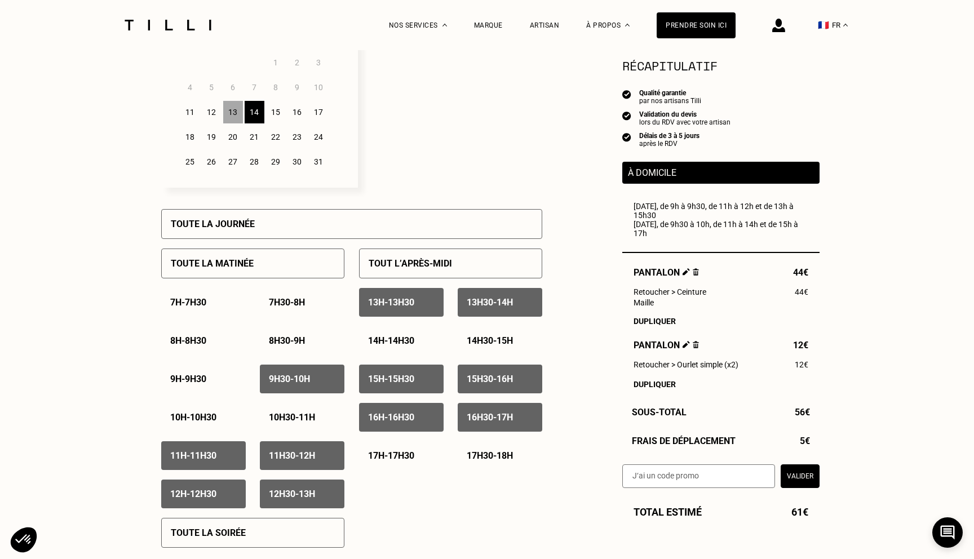
click at [193, 135] on div "18" at bounding box center [190, 137] width 20 height 23
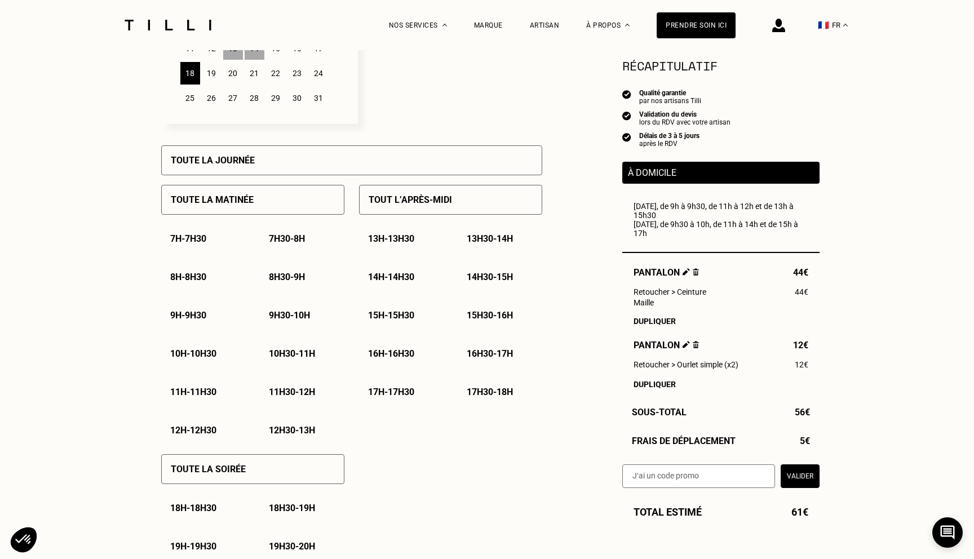
scroll to position [432, 0]
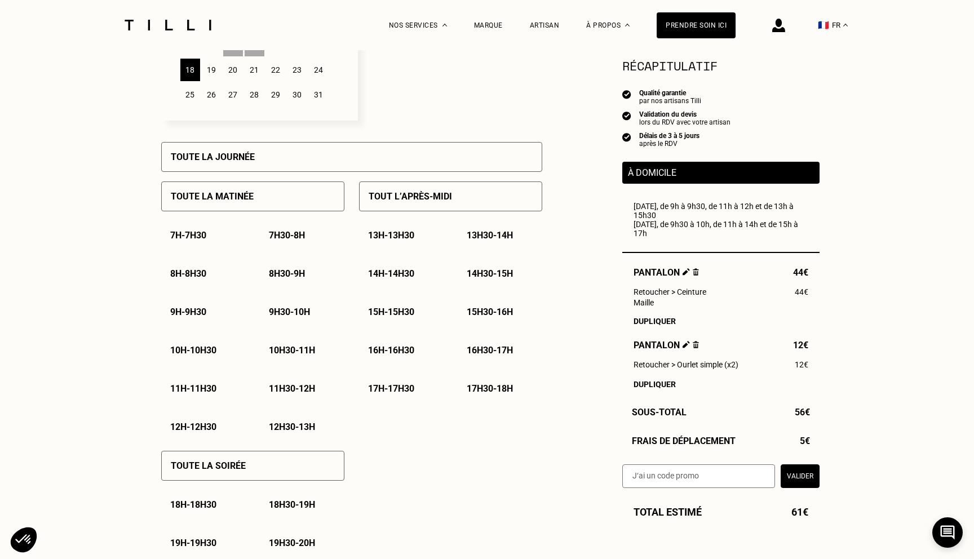
click at [183, 390] on p "11h - 11h30" at bounding box center [193, 388] width 46 height 11
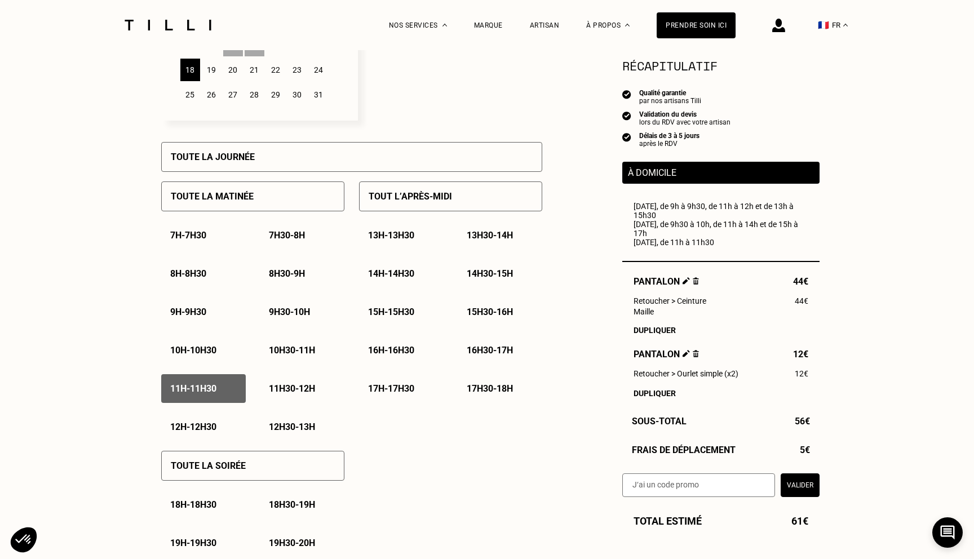
click at [281, 385] on p "11h30 - 12h" at bounding box center [292, 388] width 46 height 11
click at [214, 427] on p "12h - 12h30" at bounding box center [193, 427] width 46 height 11
click at [302, 424] on p "12h30 - 13h" at bounding box center [292, 427] width 46 height 11
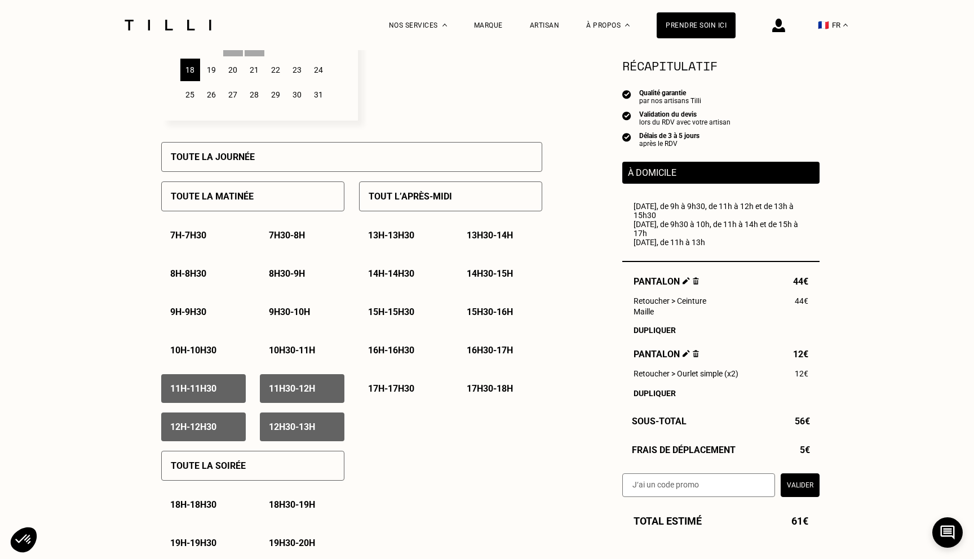
click at [386, 316] on p "15h - 15h30" at bounding box center [391, 312] width 46 height 11
click at [398, 270] on p "14h - 14h30" at bounding box center [391, 273] width 46 height 11
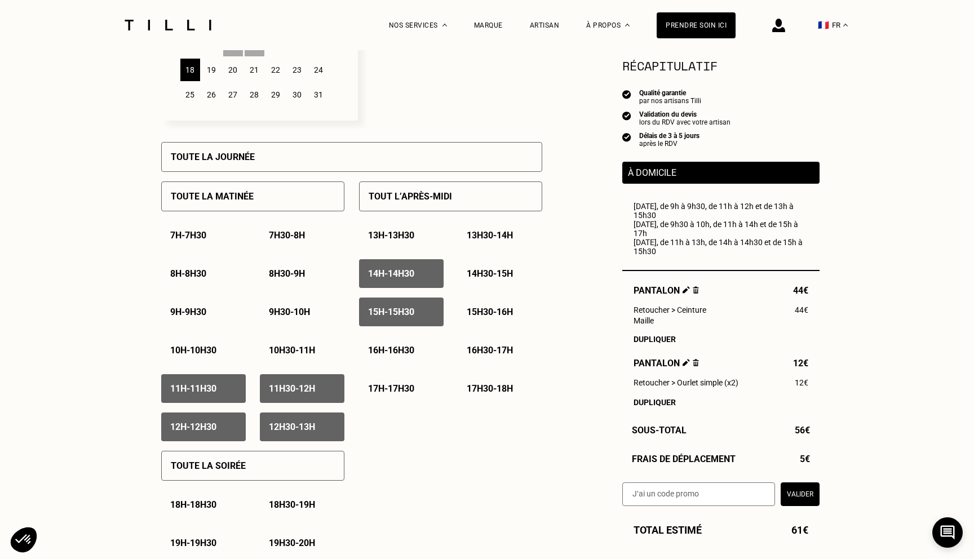
click at [402, 244] on div "13h - 13h30" at bounding box center [401, 235] width 85 height 29
click at [470, 241] on p "13h30 - 14h" at bounding box center [490, 235] width 46 height 11
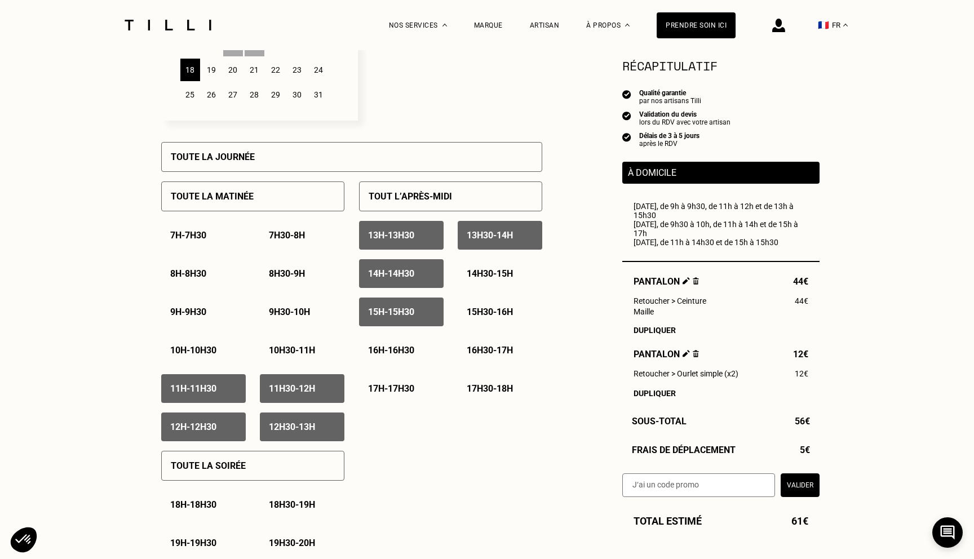
click at [474, 279] on p "14h30 - 15h" at bounding box center [490, 273] width 46 height 11
click at [475, 312] on p "15h30 - 16h" at bounding box center [490, 312] width 46 height 11
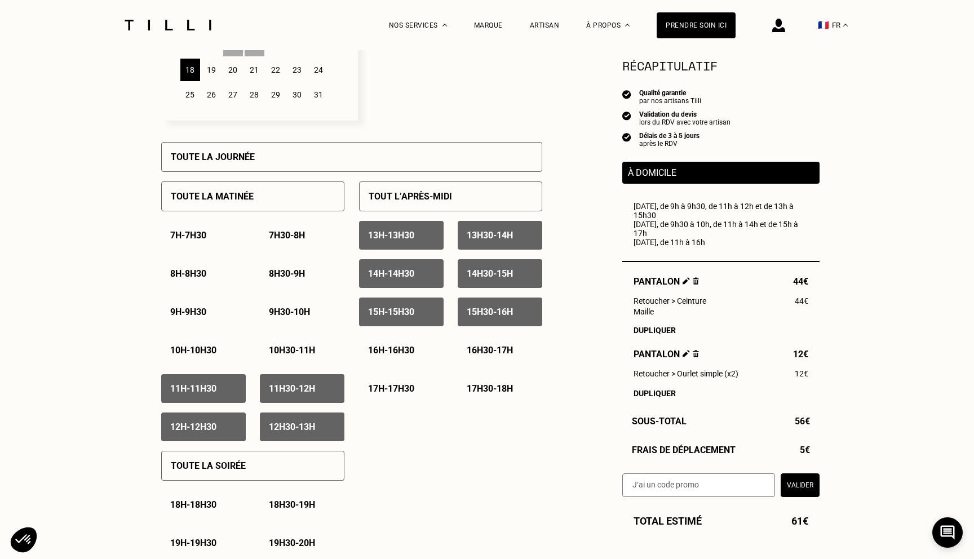
click at [401, 352] on p "16h - 16h30" at bounding box center [391, 350] width 46 height 11
click at [210, 76] on div "19" at bounding box center [212, 70] width 20 height 23
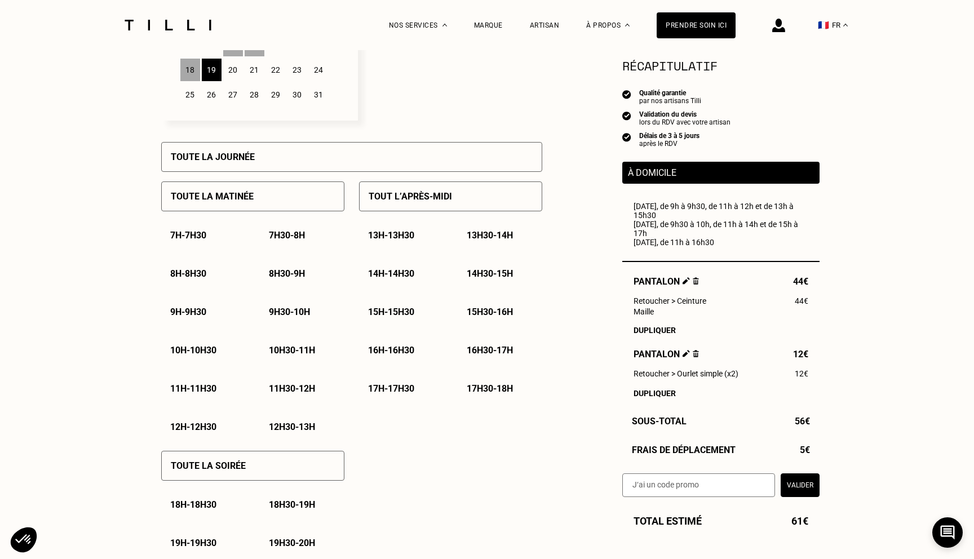
click at [204, 414] on div "12h - 12h30" at bounding box center [203, 427] width 85 height 29
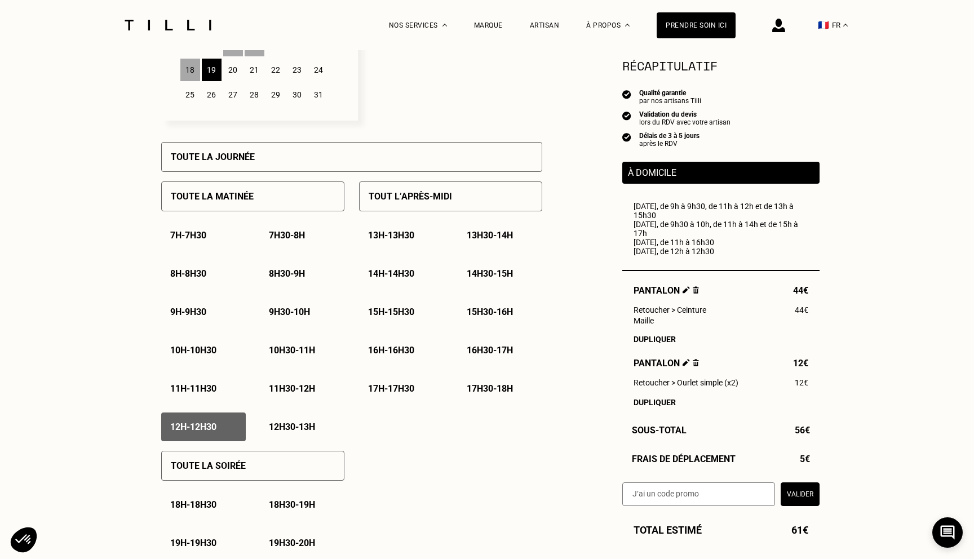
click at [265, 424] on div "12h30 - 13h" at bounding box center [302, 427] width 85 height 29
click at [398, 229] on div "13h - 13h30" at bounding box center [401, 235] width 85 height 29
click at [483, 235] on p "13h30 - 14h" at bounding box center [490, 235] width 46 height 11
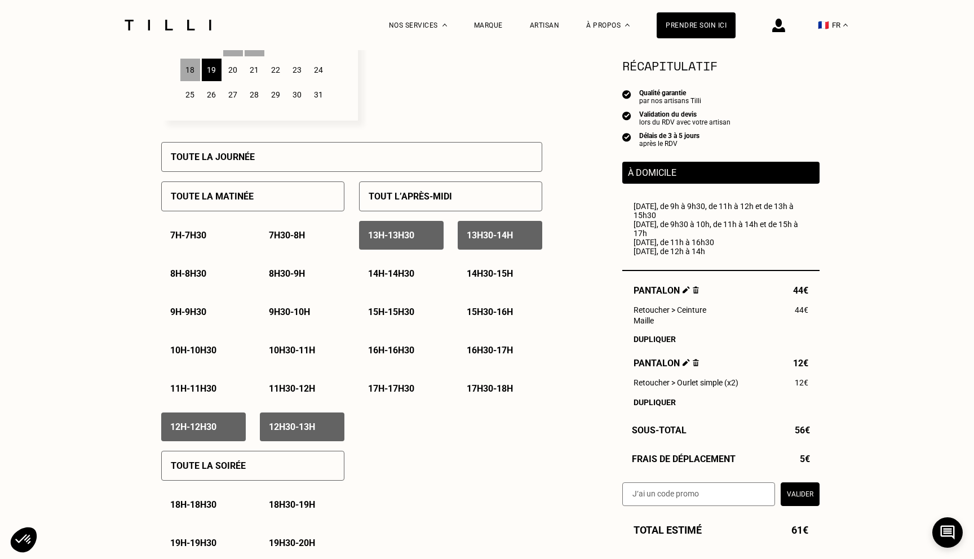
click at [478, 279] on p "14h30 - 15h" at bounding box center [490, 273] width 46 height 11
click at [478, 312] on p "15h30 - 16h" at bounding box center [490, 312] width 46 height 11
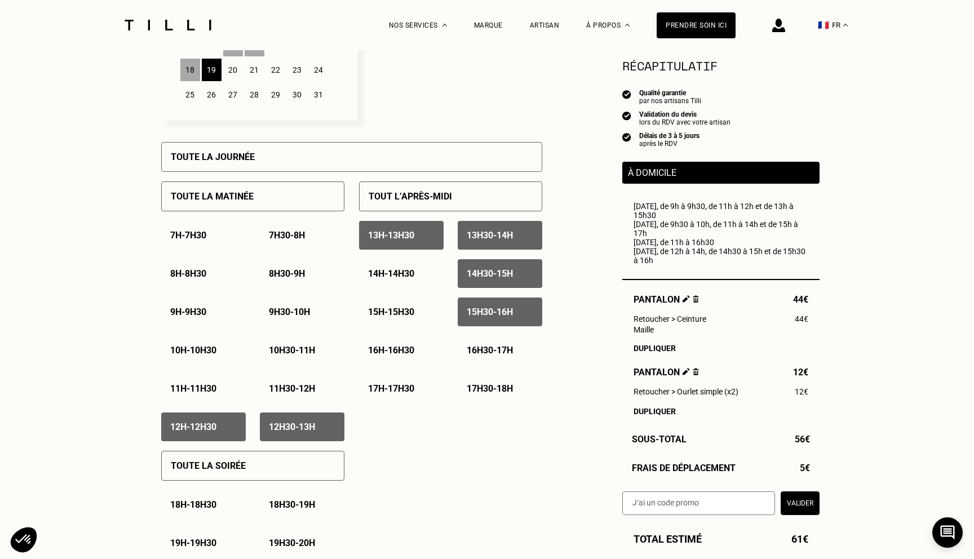
click at [399, 316] on p "15h - 15h30" at bounding box center [391, 312] width 46 height 11
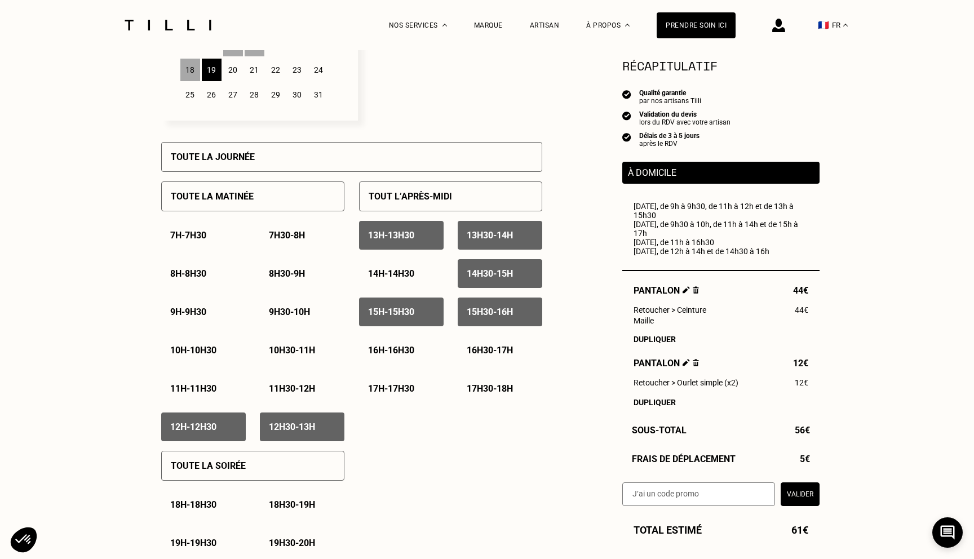
click at [406, 276] on p "14h - 14h30" at bounding box center [391, 273] width 46 height 11
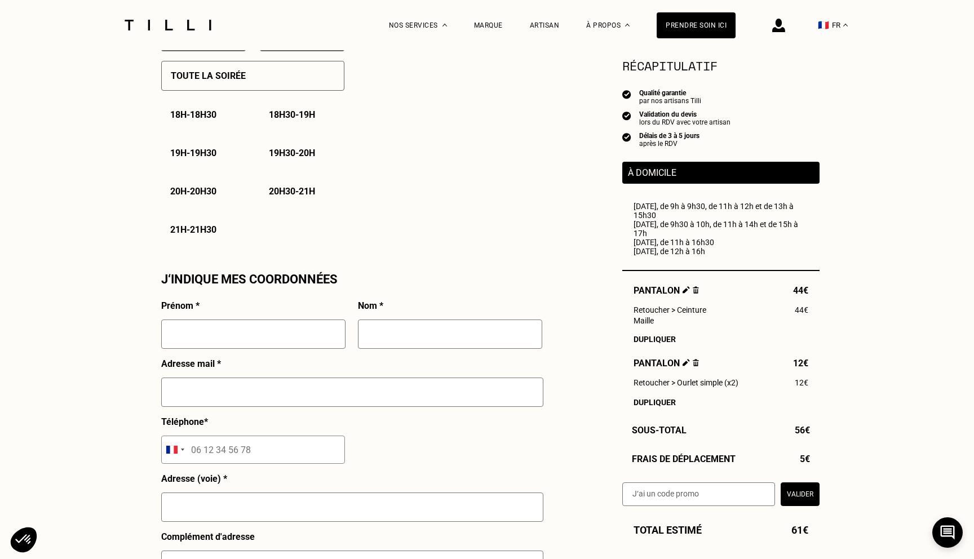
scroll to position [832, 0]
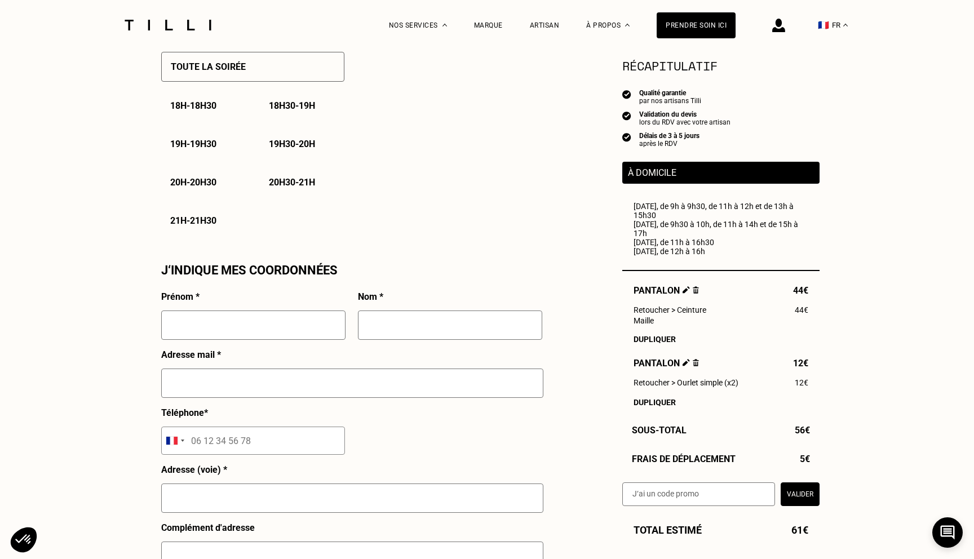
click at [299, 325] on input "text" at bounding box center [253, 325] width 184 height 29
type input "[PERSON_NAME]"
type input "[EMAIL_ADDRESS][PERSON_NAME][DOMAIN_NAME]"
type input "07 68 53 29 86"
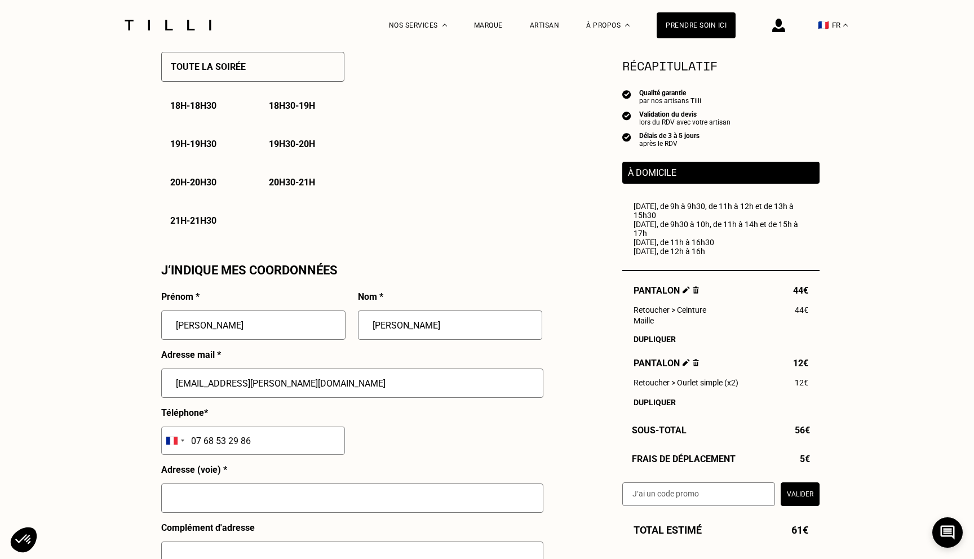
type input "[STREET_ADDRESS]"
type input "[GEOGRAPHIC_DATA]"
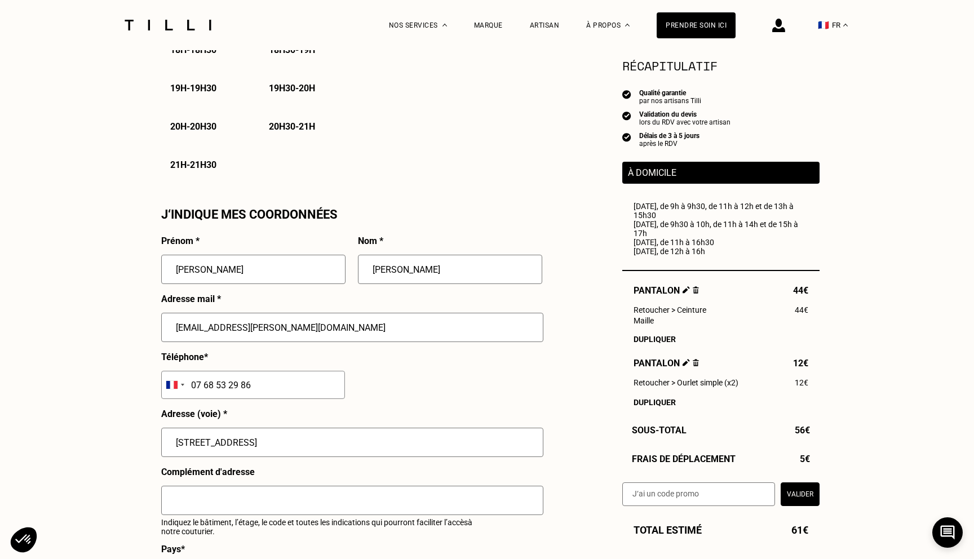
scroll to position [889, 0]
click at [204, 444] on input "[STREET_ADDRESS]" at bounding box center [352, 441] width 382 height 29
type input "AKQA, [STREET_ADDRESS]"
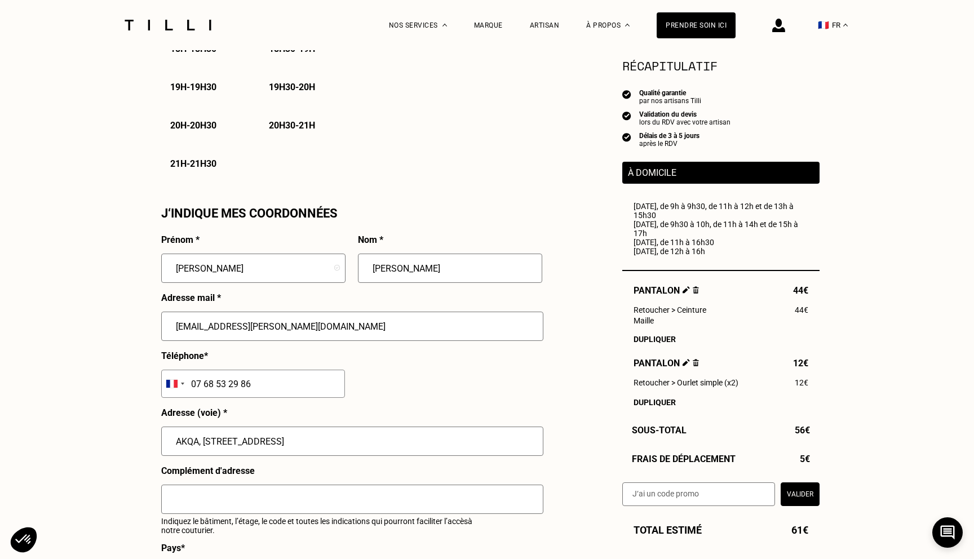
click at [140, 477] on div "Besoin Estimation Confirmation Estimation Récapitulatif Qualité garantie par no…" at bounding box center [487, 84] width 974 height 1844
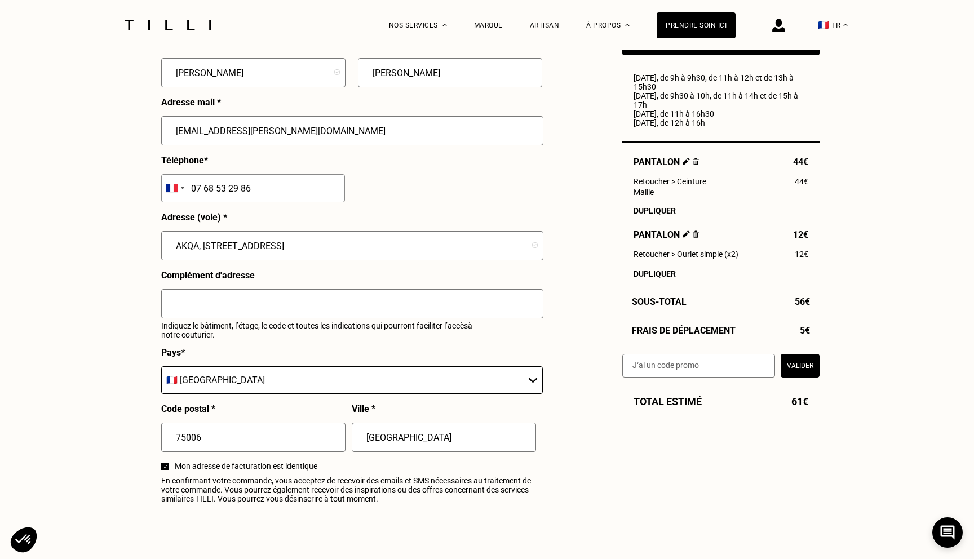
scroll to position [1087, 0]
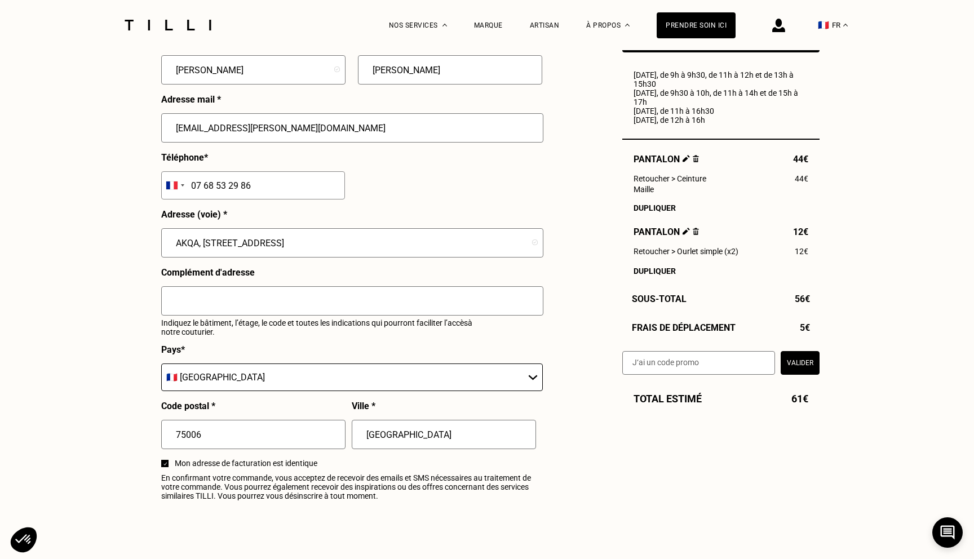
drag, startPoint x: 435, startPoint y: 435, endPoint x: 357, endPoint y: 436, distance: 77.8
click at [357, 436] on input "[GEOGRAPHIC_DATA]" at bounding box center [444, 434] width 184 height 29
type input "[GEOGRAPHIC_DATA]"
click at [162, 465] on div at bounding box center [164, 463] width 7 height 7
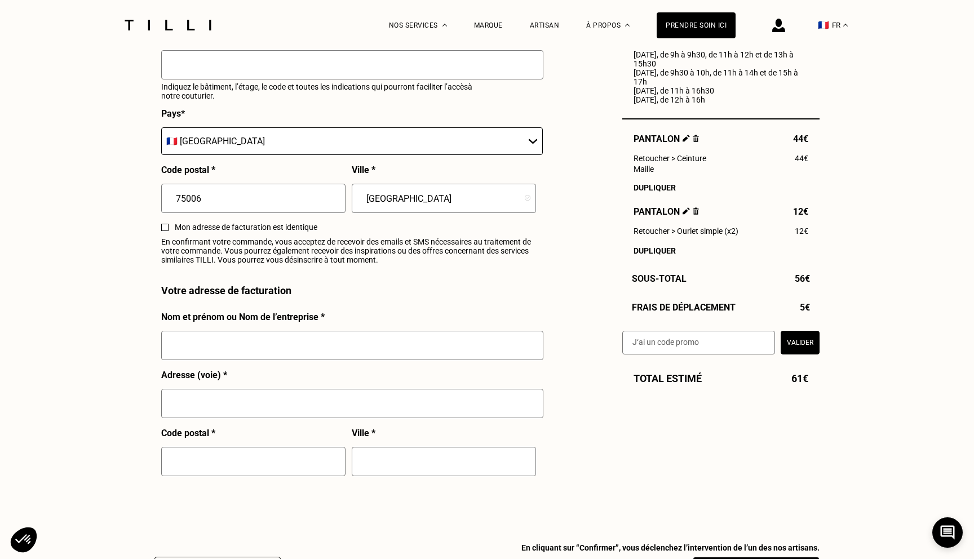
scroll to position [1330, 0]
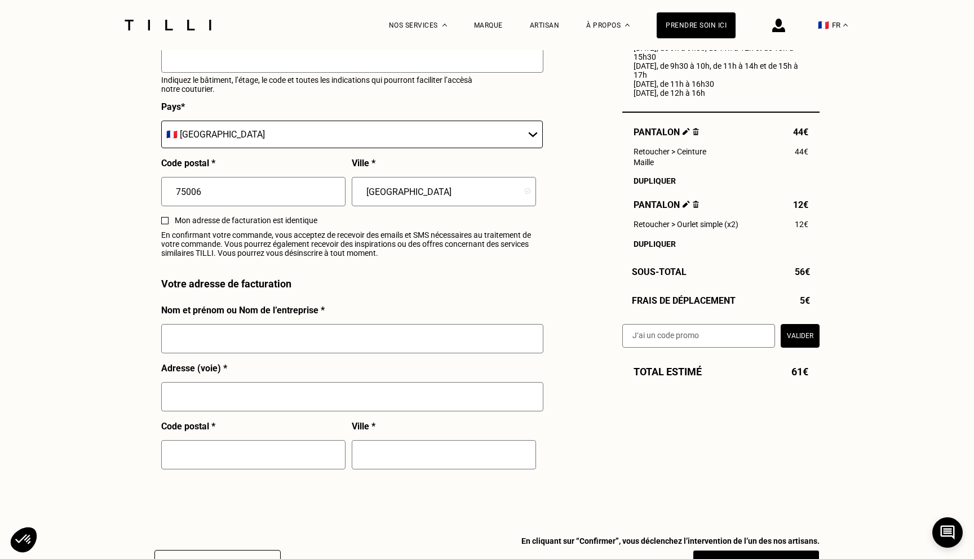
click at [222, 343] on input "text" at bounding box center [352, 338] width 382 height 29
type input "[PERSON_NAME]"
type input "[STREET_ADDRESS]"
type input "[GEOGRAPHIC_DATA]"
click at [226, 460] on input "text" at bounding box center [253, 454] width 184 height 29
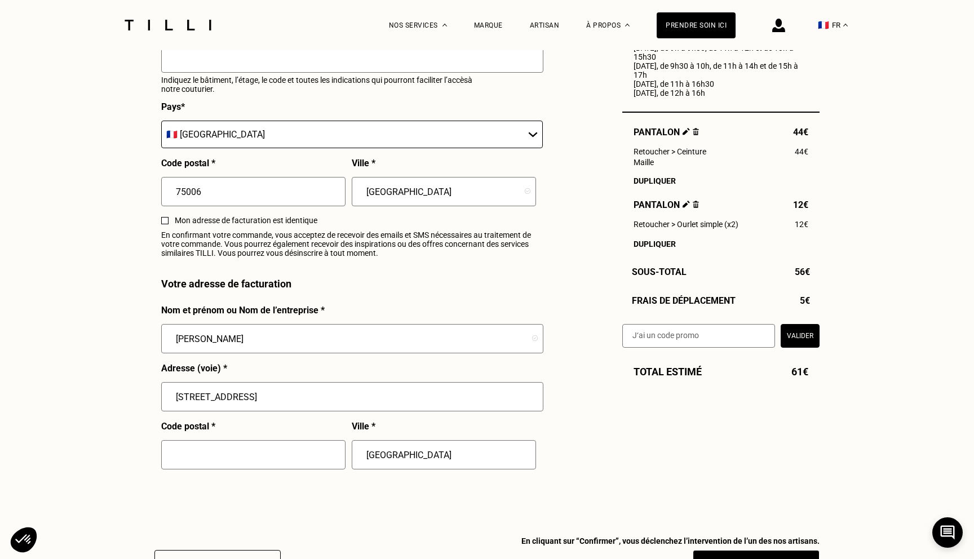
type input "9"
type input "94200"
type input "[GEOGRAPHIC_DATA]"
type input "94200"
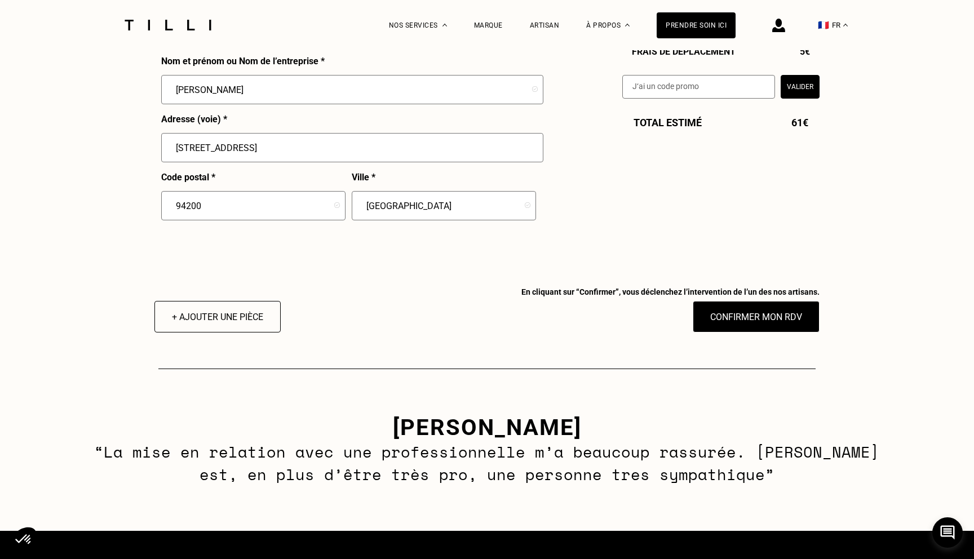
scroll to position [1581, 0]
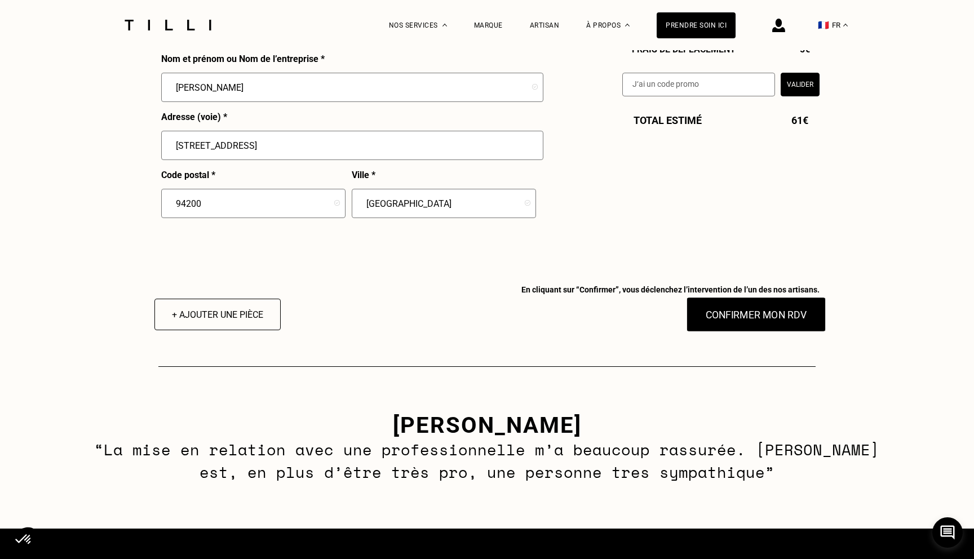
click at [732, 311] on button "Confirmer mon RDV" at bounding box center [757, 314] width 140 height 35
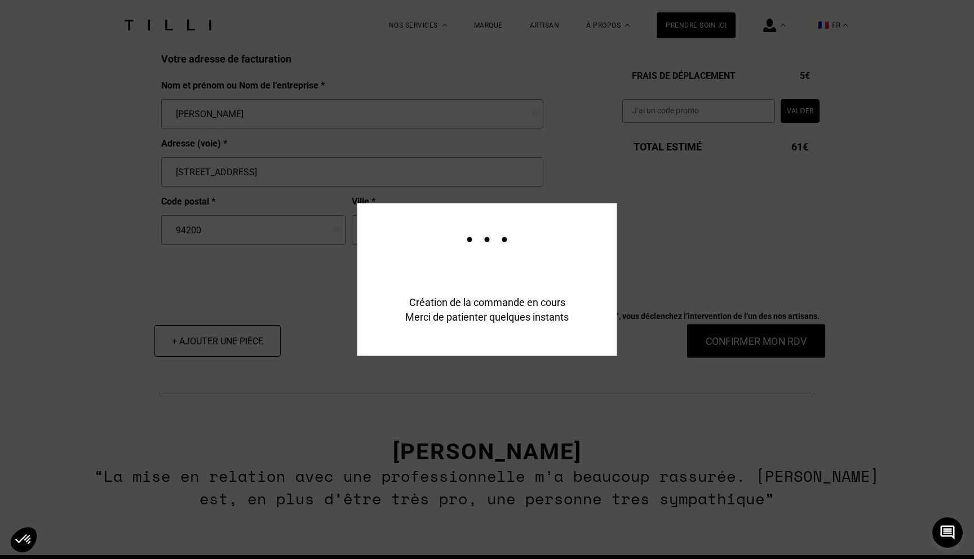
scroll to position [1608, 0]
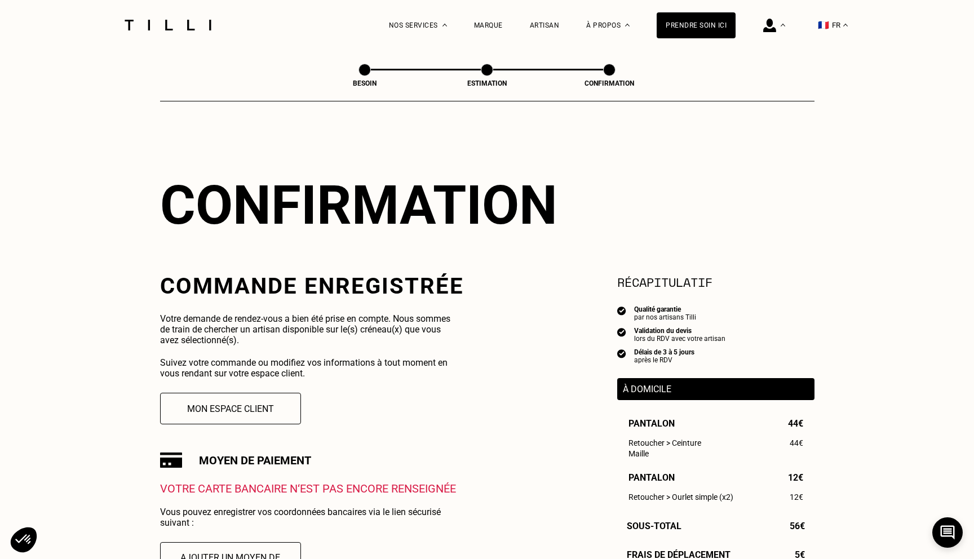
click at [304, 319] on p "Votre demande de rendez-vous a bien été prise en compte. Nous sommes de train d…" at bounding box center [310, 329] width 300 height 32
click at [329, 337] on p "Votre demande de rendez-vous a bien été prise en compte. Nous sommes de train d…" at bounding box center [310, 329] width 300 height 32
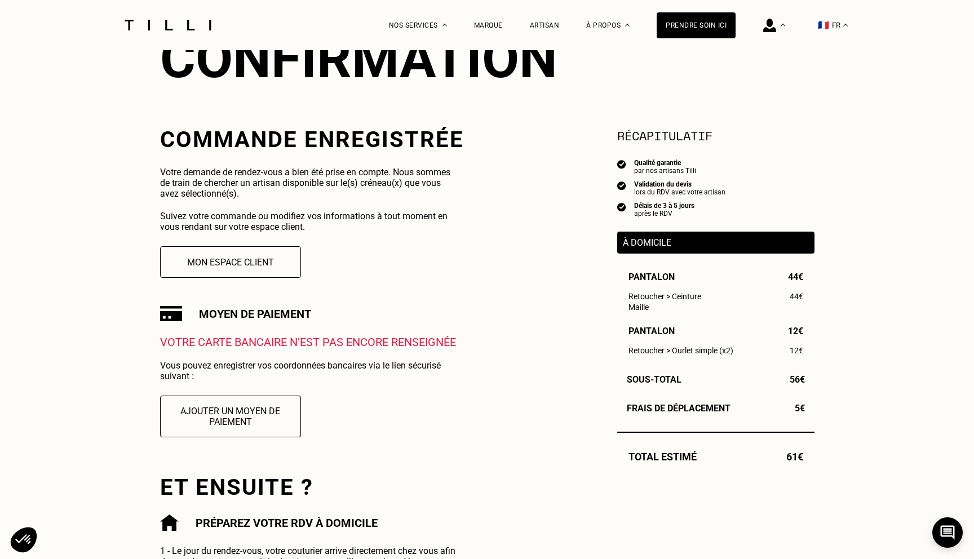
scroll to position [148, 0]
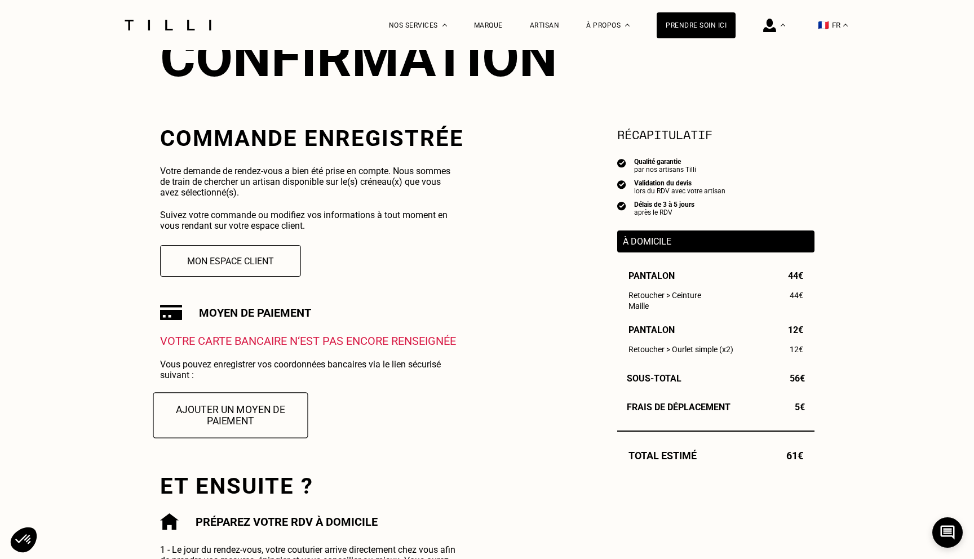
click at [244, 413] on button "Ajouter un moyen de paiement" at bounding box center [230, 415] width 155 height 46
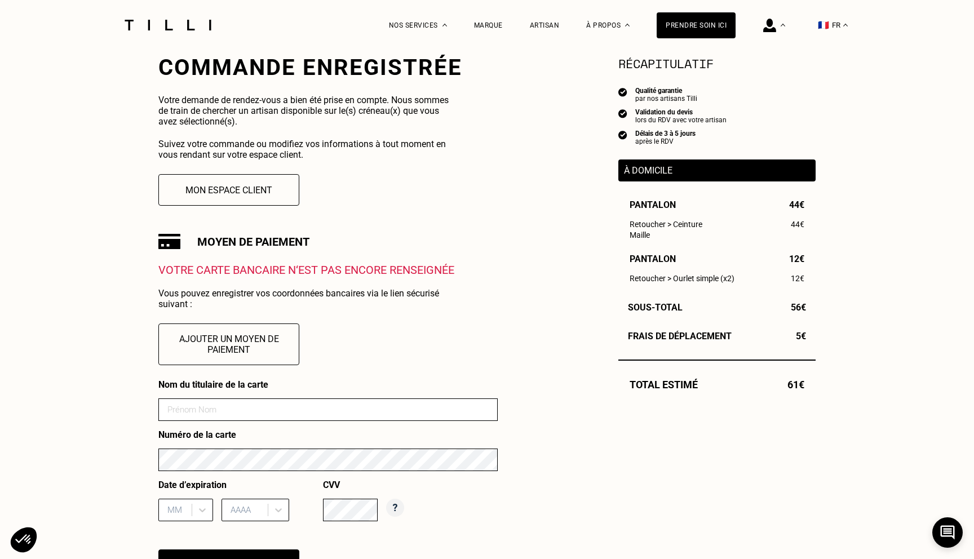
scroll to position [235, 0]
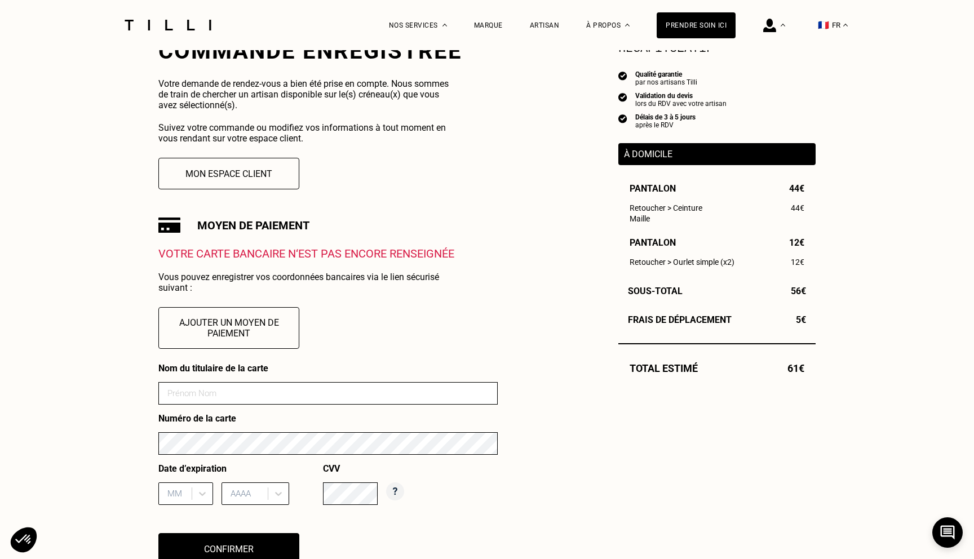
click at [311, 387] on input at bounding box center [327, 393] width 339 height 23
type input "[PERSON_NAME]"
type input "03"
type input "2027"
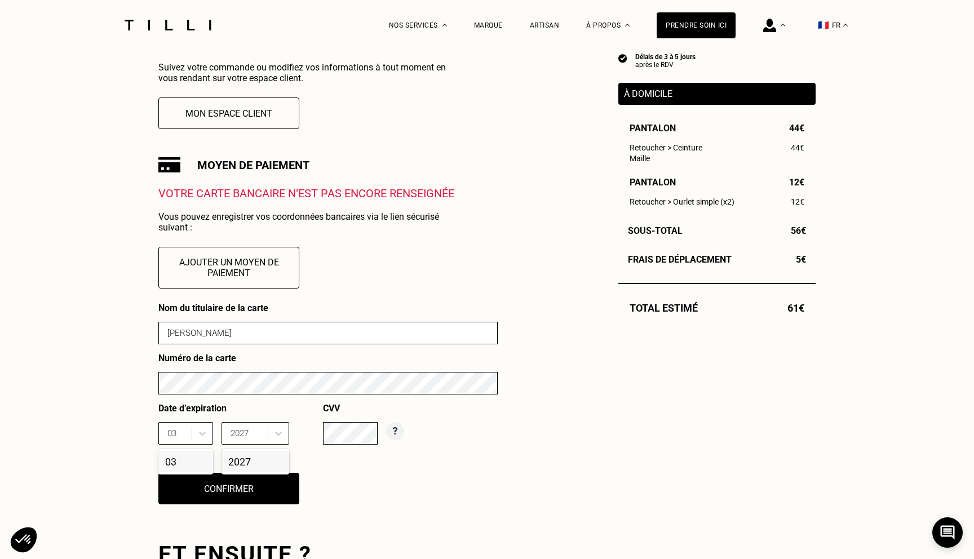
scroll to position [319, 0]
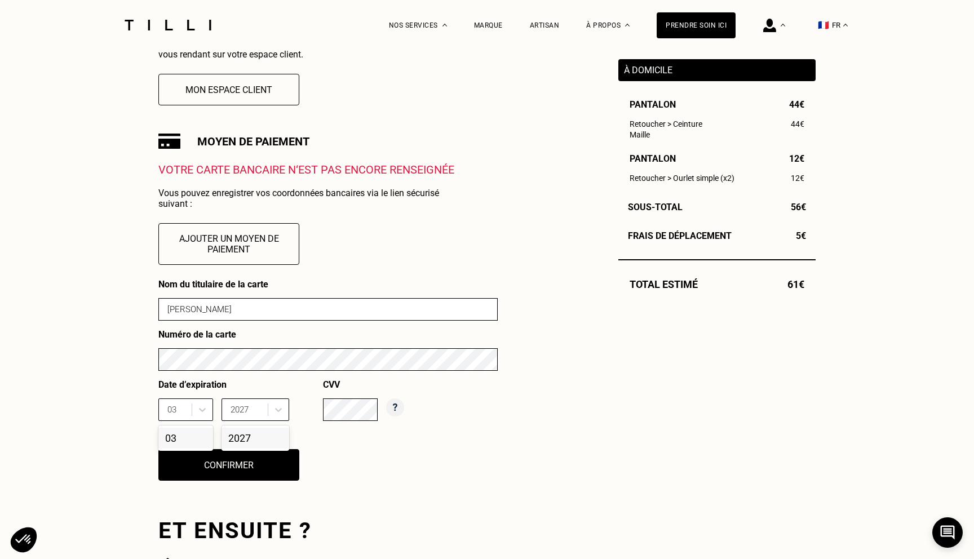
click at [337, 434] on div "Nom du titulaire de la carte [PERSON_NAME] Numéro de la carte Date d’expiration…" at bounding box center [327, 387] width 339 height 216
click at [176, 437] on div "03" at bounding box center [185, 438] width 55 height 21
click at [253, 443] on div "2027" at bounding box center [256, 438] width 68 height 21
click at [326, 436] on div "Nom du titulaire de la carte [PERSON_NAME] Numéro de la carte Date d’expiration…" at bounding box center [327, 387] width 339 height 216
click at [229, 459] on button "Confirmer" at bounding box center [229, 465] width 155 height 35
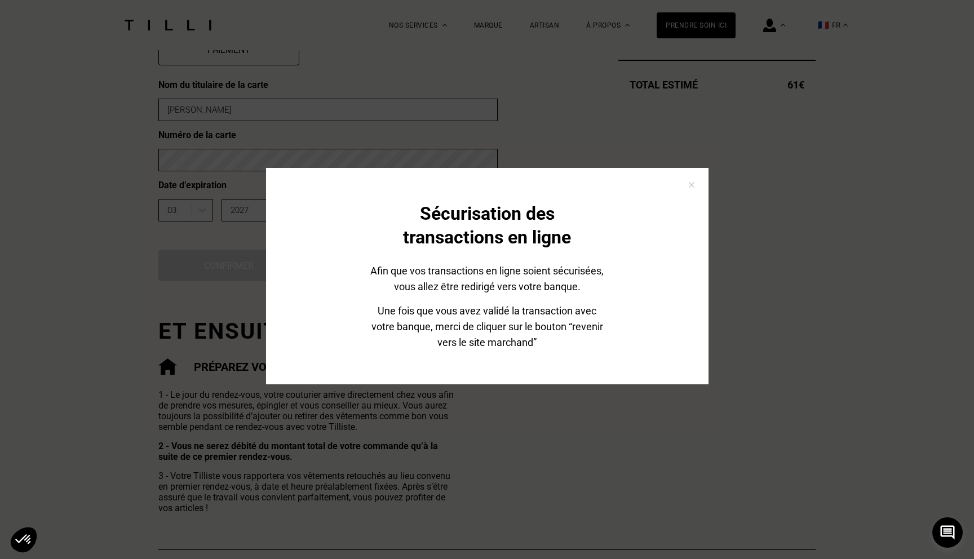
scroll to position [520, 0]
